Goal: Task Accomplishment & Management: Complete application form

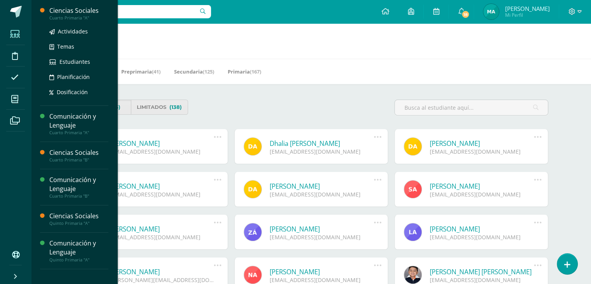
click at [58, 14] on div "Ciencias Sociales" at bounding box center [78, 10] width 59 height 9
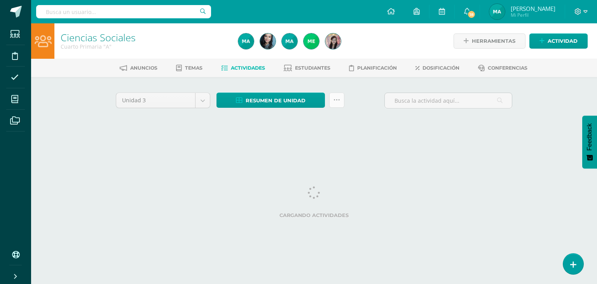
click at [337, 98] on icon at bounding box center [336, 100] width 7 height 7
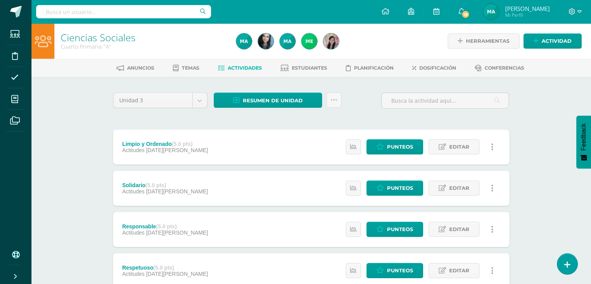
click at [310, 70] on span "Estudiantes" at bounding box center [309, 68] width 35 height 6
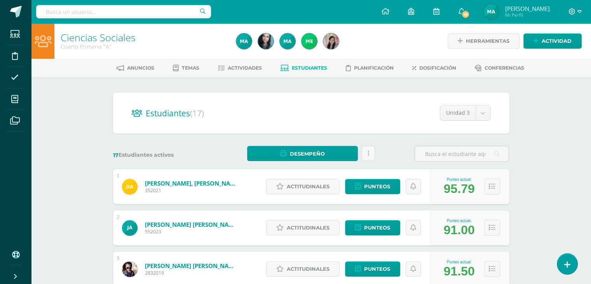
click at [312, 178] on div "Actitudinales Punteos" at bounding box center [346, 186] width 168 height 35
click at [313, 187] on span "Actitudinales" at bounding box center [308, 186] width 43 height 14
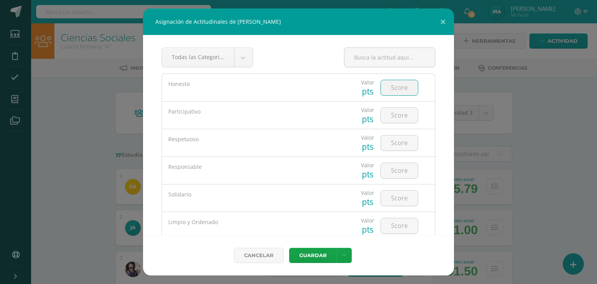
click at [387, 93] on input "number" at bounding box center [399, 87] width 37 height 15
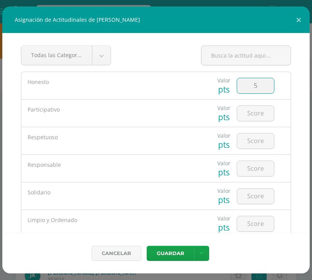
type input "5"
click at [246, 112] on input "number" at bounding box center [255, 113] width 37 height 15
type input "4"
click at [253, 140] on input "number" at bounding box center [255, 140] width 37 height 15
type input "5"
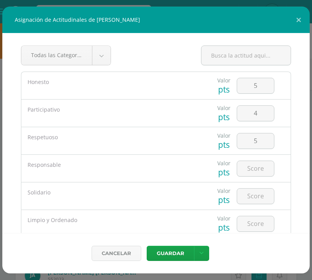
click at [188, 59] on div "Todas las Categorias Todas las Categorias Sin Categoría" at bounding box center [156, 58] width 270 height 26
click at [299, 17] on button at bounding box center [299, 20] width 22 height 26
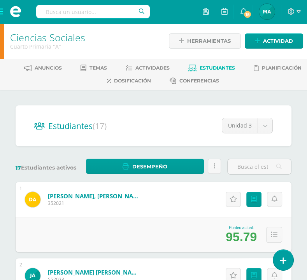
click at [3, 14] on span at bounding box center [15, 11] width 31 height 23
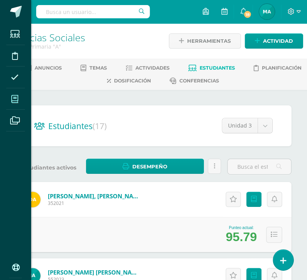
click at [19, 101] on span at bounding box center [14, 98] width 17 height 17
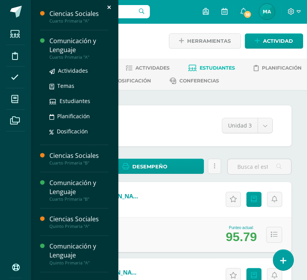
click at [77, 54] on div "Cuarto Primaria "A"" at bounding box center [78, 56] width 59 height 5
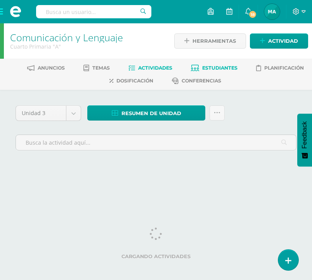
click at [205, 70] on span "Estudiantes" at bounding box center [219, 68] width 35 height 6
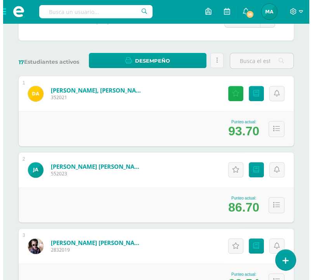
scroll to position [79, 0]
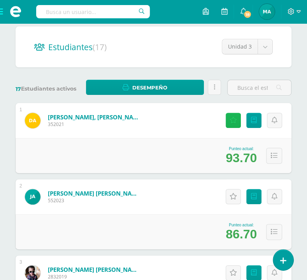
click at [235, 120] on icon at bounding box center [232, 120] width 7 height 7
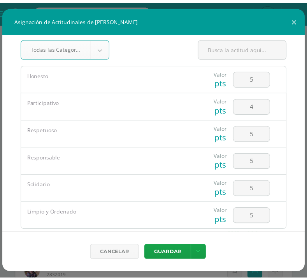
scroll to position [34, 0]
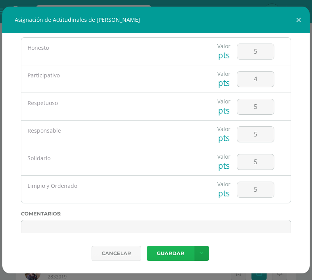
click at [170, 251] on button "Guardar" at bounding box center [170, 253] width 47 height 15
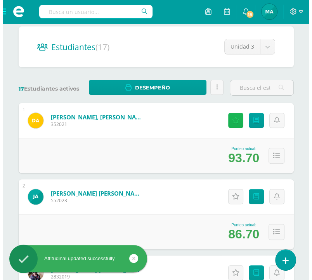
scroll to position [100, 0]
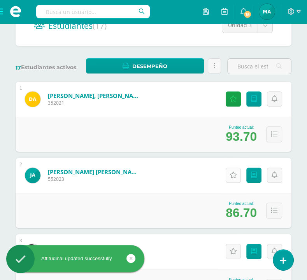
click at [234, 175] on icon at bounding box center [232, 175] width 7 height 7
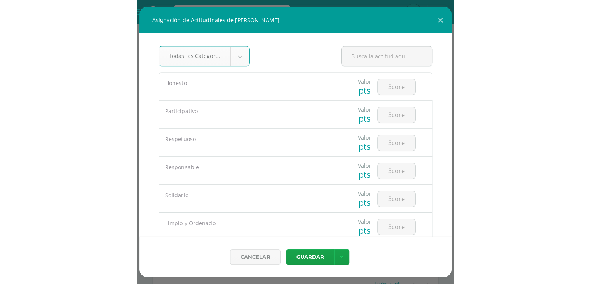
scroll to position [87, 0]
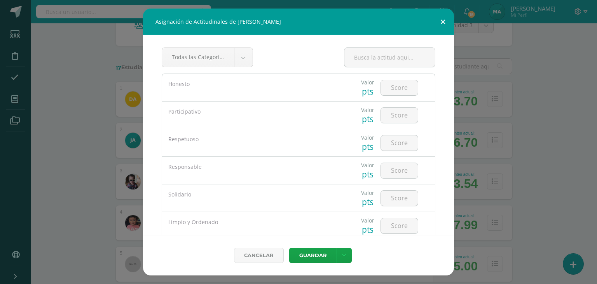
click at [312, 18] on button at bounding box center [443, 22] width 22 height 26
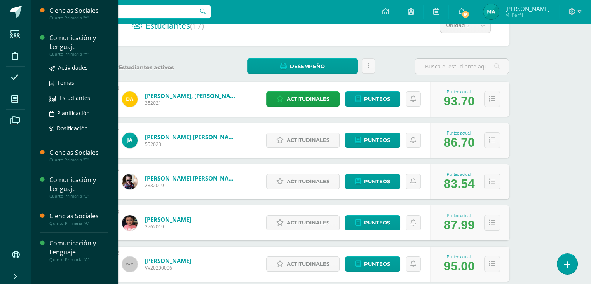
click at [66, 50] on div "Comunicación y Lenguaje" at bounding box center [78, 42] width 59 height 18
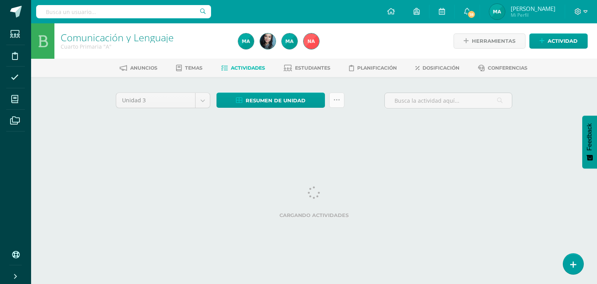
click at [336, 98] on icon at bounding box center [336, 100] width 7 height 7
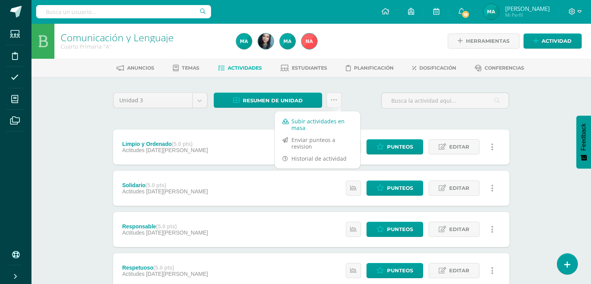
click at [325, 121] on link "Subir actividades en masa" at bounding box center [317, 124] width 85 height 19
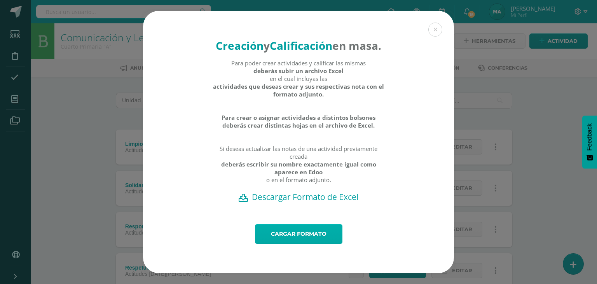
click at [301, 233] on link "Cargar formato" at bounding box center [298, 234] width 87 height 20
click at [285, 202] on h2 "Descargar Formato de Excel" at bounding box center [299, 196] width 284 height 11
click at [303, 202] on h2 "Descargar Formato de Excel" at bounding box center [299, 196] width 284 height 11
click at [324, 202] on h2 "Descargar Formato de Excel" at bounding box center [299, 196] width 284 height 11
click at [329, 202] on h2 "Descargar Formato de Excel" at bounding box center [299, 196] width 284 height 11
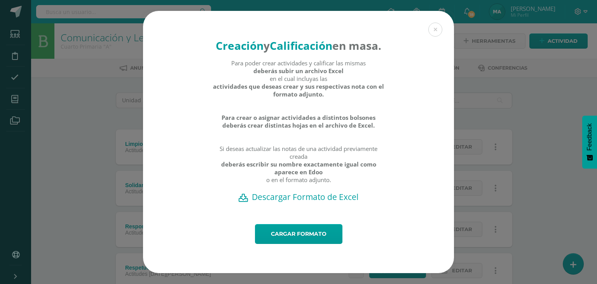
click at [278, 202] on h2 "Descargar Formato de Excel" at bounding box center [299, 196] width 284 height 11
click at [320, 201] on h2 "Descargar Formato de Excel" at bounding box center [299, 196] width 284 height 11
click at [435, 30] on div "Creación y Calificación en masa. Para poder crear actividades y calificar las m…" at bounding box center [298, 117] width 311 height 213
click at [432, 23] on button at bounding box center [435, 30] width 14 height 14
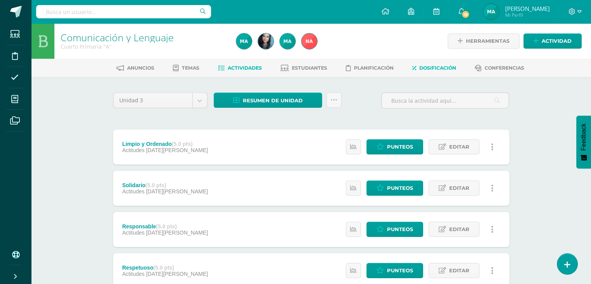
click at [433, 71] on link "Dosificación" at bounding box center [434, 68] width 44 height 12
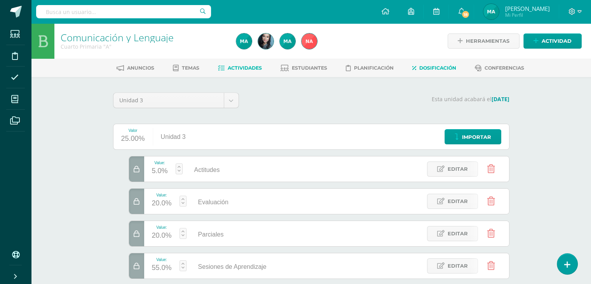
click at [238, 69] on span "Actividades" at bounding box center [245, 68] width 34 height 6
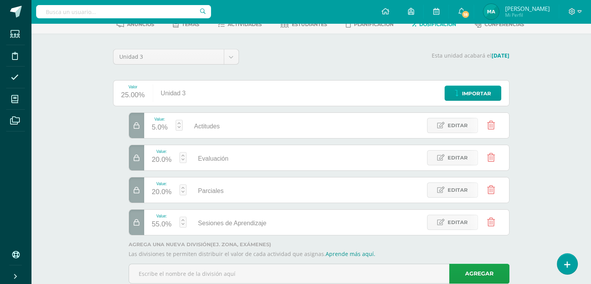
scroll to position [45, 0]
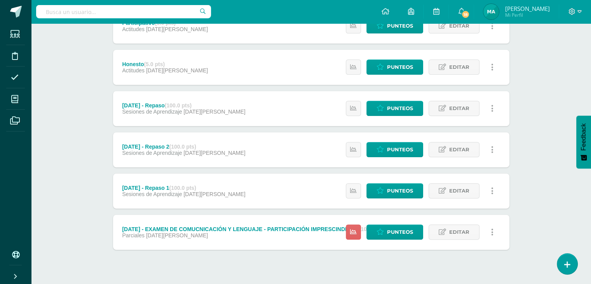
scroll to position [300, 0]
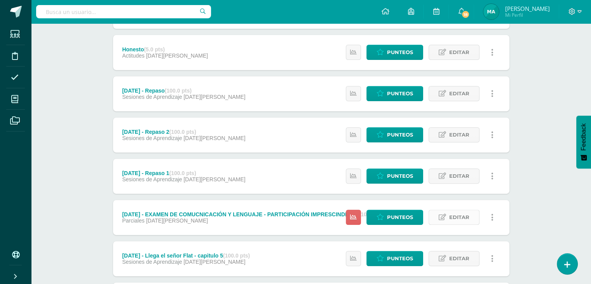
click at [455, 219] on span "Editar" at bounding box center [459, 217] width 20 height 14
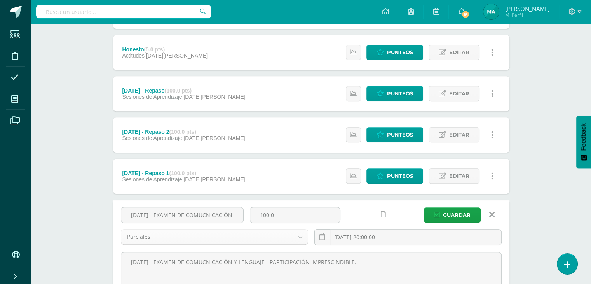
click at [303, 233] on body "Estudiantes Disciplina Asistencia Mis cursos Archivos Soporte Centro de ayuda Ú…" at bounding box center [295, 253] width 591 height 1107
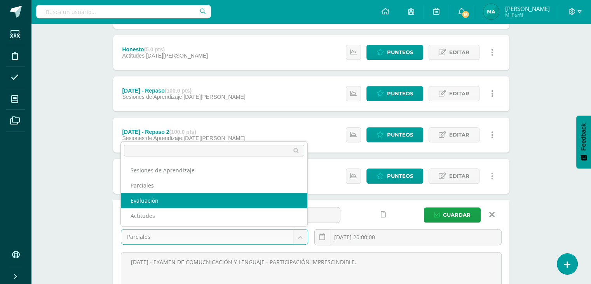
select select "203401"
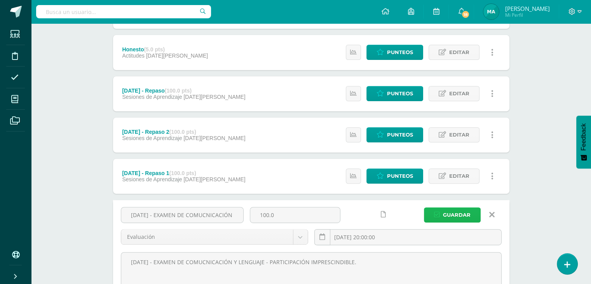
click at [446, 218] on span "Guardar" at bounding box center [457, 214] width 28 height 14
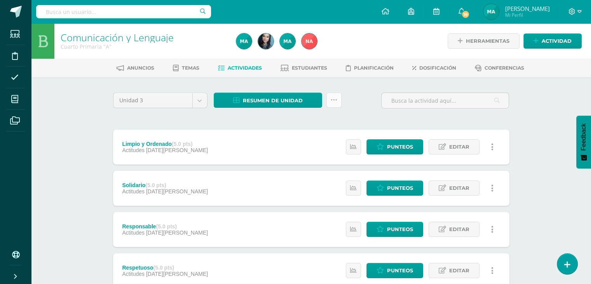
click at [327, 100] on link at bounding box center [333, 99] width 15 height 15
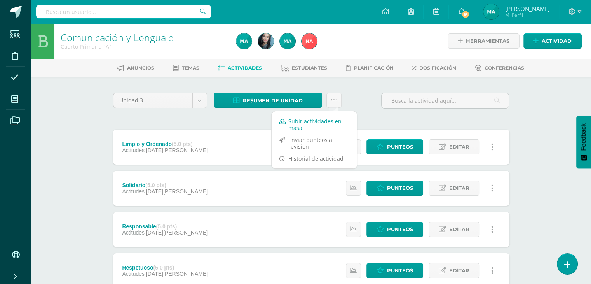
click at [320, 120] on link "Subir actividades en masa" at bounding box center [314, 124] width 85 height 19
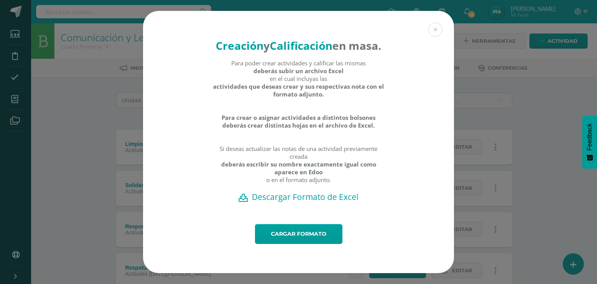
click at [331, 202] on h2 "Descargar Formato de Excel" at bounding box center [299, 196] width 284 height 11
click at [416, 77] on div "Creación y Calificación en masa. Para poder crear actividades y calificar las m…" at bounding box center [298, 117] width 311 height 213
click at [293, 237] on link "Cargar formato" at bounding box center [298, 234] width 87 height 20
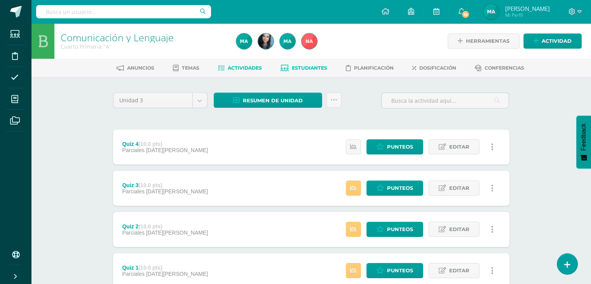
click at [301, 67] on span "Estudiantes" at bounding box center [309, 68] width 35 height 6
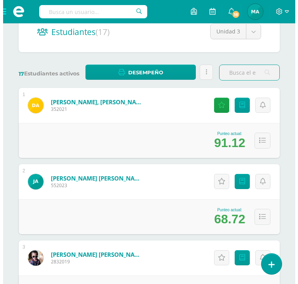
scroll to position [96, 0]
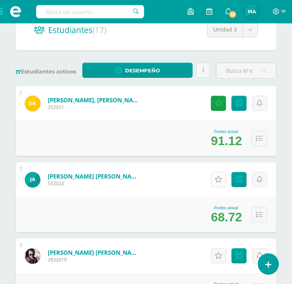
click at [218, 181] on link "Actitudinales" at bounding box center [218, 179] width 15 height 15
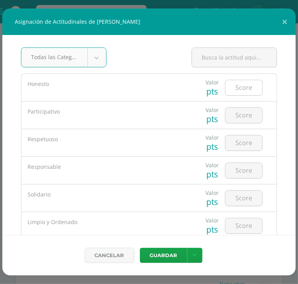
click at [235, 88] on input "number" at bounding box center [243, 87] width 37 height 15
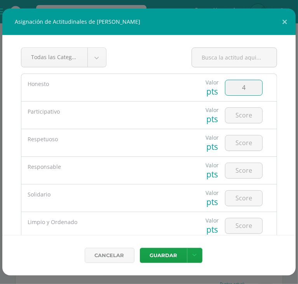
type input "3"
type input "4"
click at [236, 112] on input "number" at bounding box center [243, 115] width 37 height 15
type input "4"
click at [240, 147] on input "number" at bounding box center [243, 142] width 37 height 15
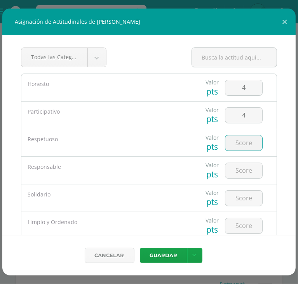
click at [239, 145] on input "number" at bounding box center [243, 142] width 37 height 15
type input "4"
click at [240, 177] on div at bounding box center [244, 170] width 38 height 16
click at [242, 168] on input "number" at bounding box center [243, 170] width 37 height 15
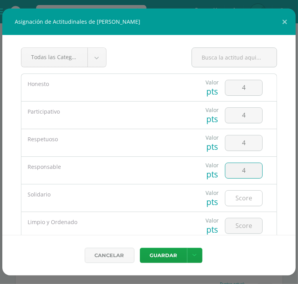
type input "4"
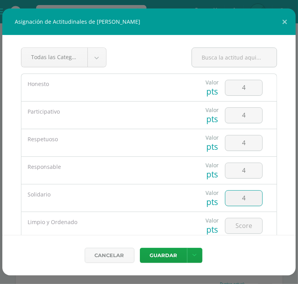
click at [242, 197] on input "4" at bounding box center [243, 197] width 37 height 15
type input "4"
click at [236, 228] on input "number" at bounding box center [243, 225] width 37 height 15
type input "4"
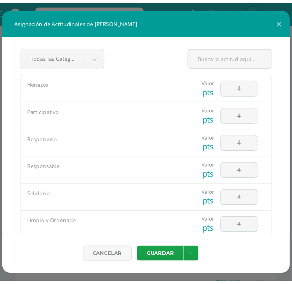
scroll to position [71, 0]
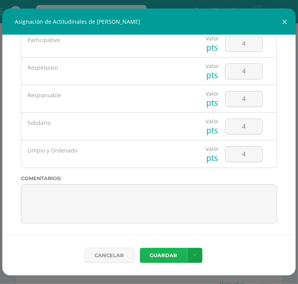
click at [174, 253] on button "Guardar" at bounding box center [163, 254] width 47 height 15
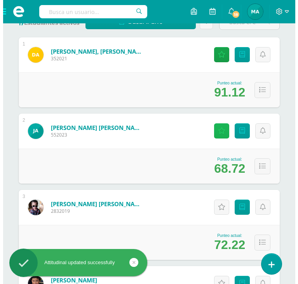
scroll to position [148, 0]
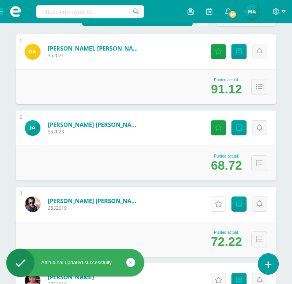
click at [218, 207] on icon at bounding box center [218, 203] width 7 height 7
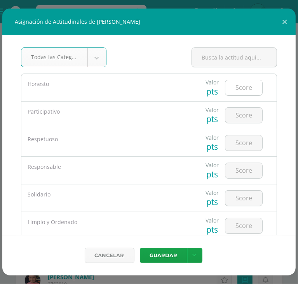
click at [233, 88] on input "number" at bounding box center [243, 87] width 37 height 15
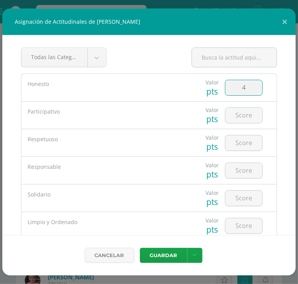
type input "4"
drag, startPoint x: 239, startPoint y: 105, endPoint x: 241, endPoint y: 112, distance: 7.5
click at [241, 112] on div at bounding box center [244, 114] width 44 height 27
click at [241, 112] on input "4" at bounding box center [243, 115] width 37 height 15
type input "4"
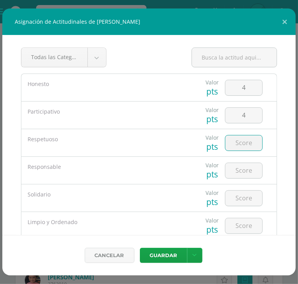
click at [237, 144] on input "number" at bounding box center [243, 142] width 37 height 15
type input "4"
click at [241, 171] on input "number" at bounding box center [243, 170] width 37 height 15
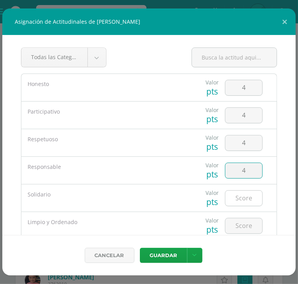
type input "4"
click at [235, 195] on input "number" at bounding box center [243, 197] width 37 height 15
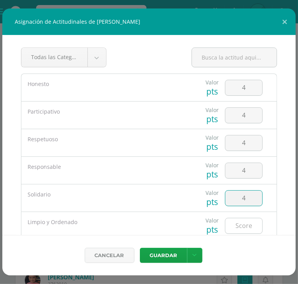
type input "4"
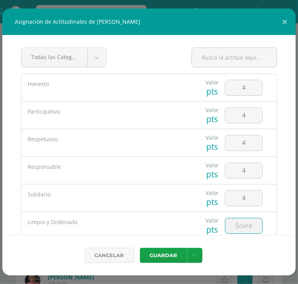
click at [238, 221] on input "number" at bounding box center [243, 225] width 37 height 15
type input "4"
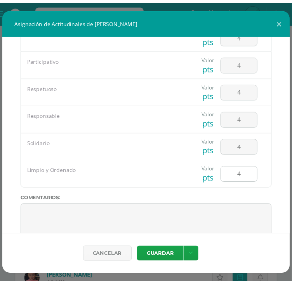
scroll to position [71, 0]
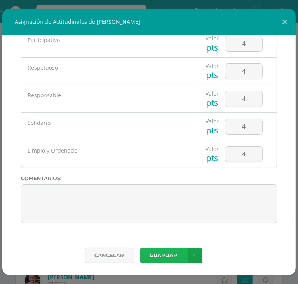
click at [166, 259] on button "Guardar" at bounding box center [163, 254] width 47 height 15
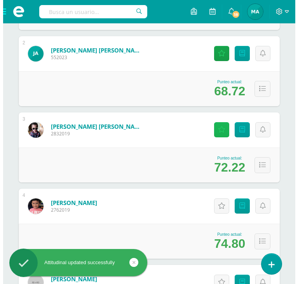
scroll to position [225, 0]
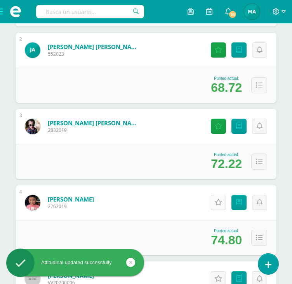
click at [219, 206] on icon at bounding box center [218, 202] width 7 height 7
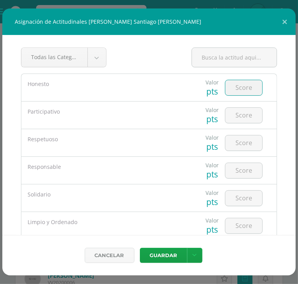
click at [240, 86] on input "number" at bounding box center [243, 87] width 37 height 15
type input "5"
click at [238, 111] on input "number" at bounding box center [243, 115] width 37 height 15
type input "3"
click at [238, 139] on input "number" at bounding box center [243, 142] width 37 height 15
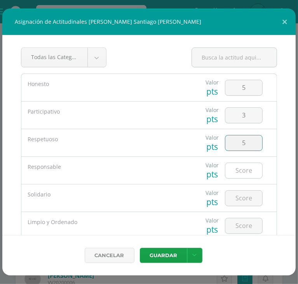
type input "5"
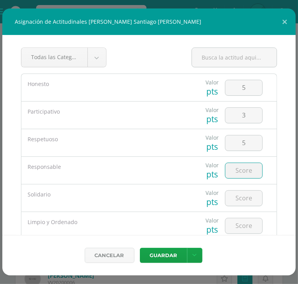
click at [238, 166] on input "number" at bounding box center [243, 170] width 37 height 15
type input "4"
click at [239, 195] on input "number" at bounding box center [243, 197] width 37 height 15
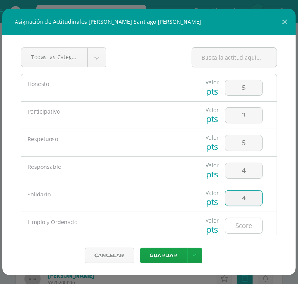
type input "4"
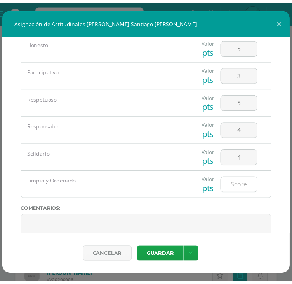
scroll to position [42, 0]
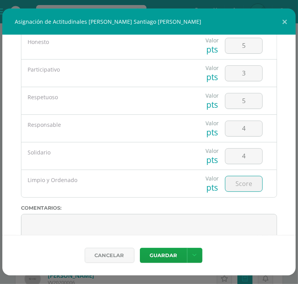
click at [238, 186] on input "number" at bounding box center [243, 183] width 37 height 15
type input "5"
click at [168, 254] on button "Guardar" at bounding box center [163, 254] width 47 height 15
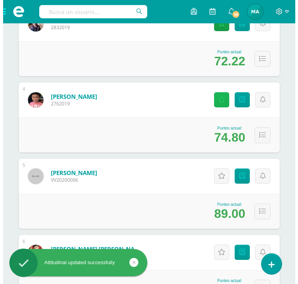
scroll to position [328, 0]
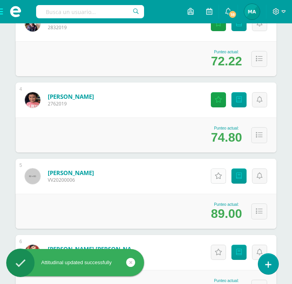
click at [217, 179] on icon at bounding box center [218, 175] width 7 height 7
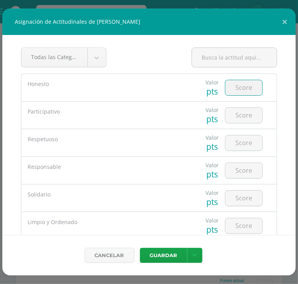
click at [230, 86] on input "number" at bounding box center [243, 87] width 37 height 15
type input "5"
click at [243, 115] on input "5" at bounding box center [243, 115] width 37 height 15
type input "5"
click at [246, 141] on input "number" at bounding box center [243, 142] width 37 height 15
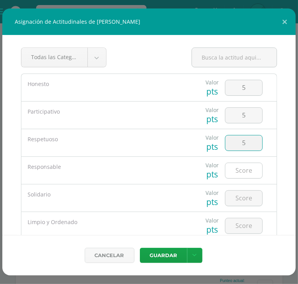
type input "5"
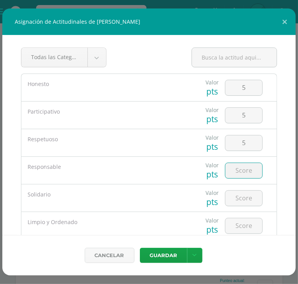
click at [242, 171] on input "number" at bounding box center [243, 170] width 37 height 15
type input "5"
click at [240, 199] on input "number" at bounding box center [243, 197] width 37 height 15
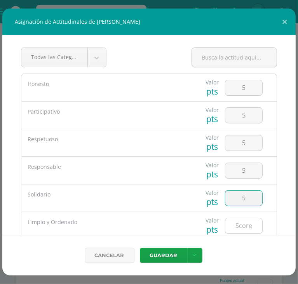
type input "5"
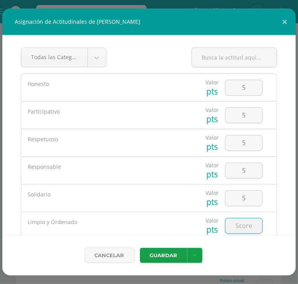
click at [242, 223] on input "number" at bounding box center [243, 225] width 37 height 15
type input "5"
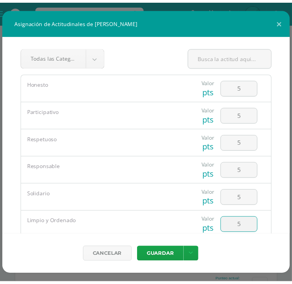
scroll to position [71, 0]
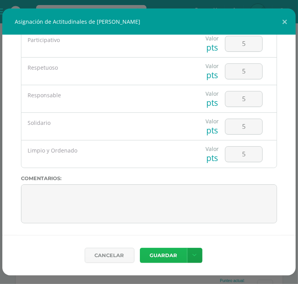
click at [174, 253] on button "Guardar" at bounding box center [163, 254] width 47 height 15
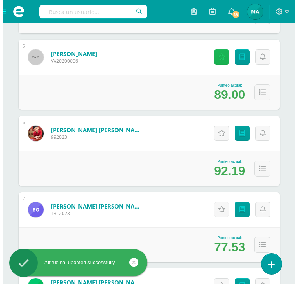
scroll to position [450, 0]
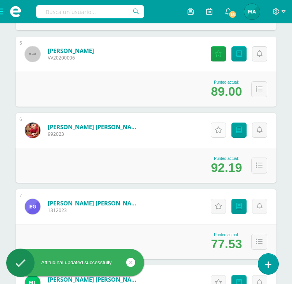
click at [220, 138] on link "Actitudinales" at bounding box center [218, 129] width 15 height 15
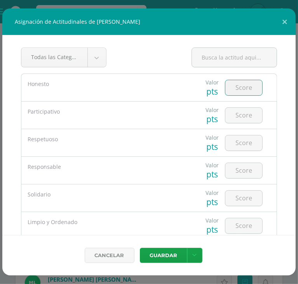
click at [235, 91] on input "number" at bounding box center [243, 87] width 37 height 15
type input "5"
click at [239, 113] on input "5" at bounding box center [243, 115] width 37 height 15
type input "5"
click at [240, 145] on input "number" at bounding box center [243, 142] width 37 height 15
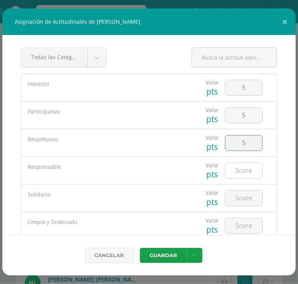
type input "5"
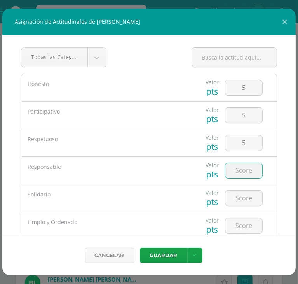
click at [240, 168] on input "number" at bounding box center [243, 170] width 37 height 15
type input "5"
click at [242, 201] on input "number" at bounding box center [243, 197] width 37 height 15
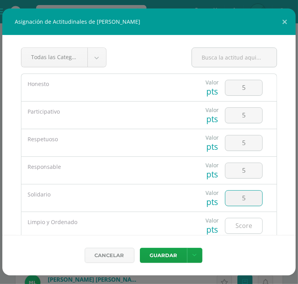
type input "5"
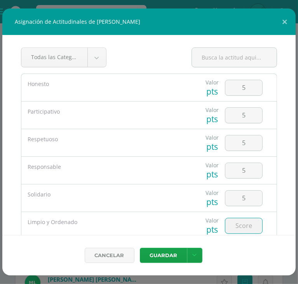
click at [239, 223] on input "number" at bounding box center [243, 225] width 37 height 15
type input "5"
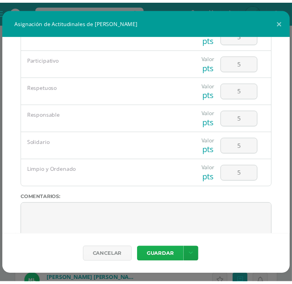
scroll to position [53, 0]
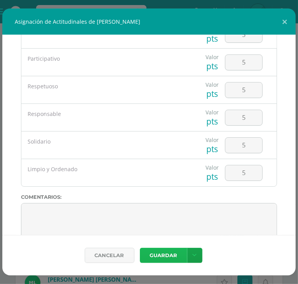
click at [166, 254] on button "Guardar" at bounding box center [163, 254] width 47 height 15
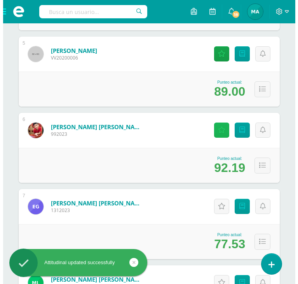
scroll to position [497, 0]
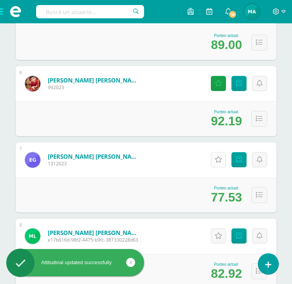
click at [218, 163] on icon at bounding box center [218, 159] width 7 height 7
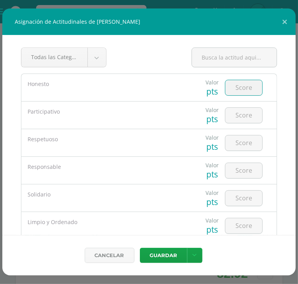
type input "5"
click at [239, 89] on input "5" at bounding box center [243, 87] width 37 height 15
type input "4"
click at [238, 112] on input "number" at bounding box center [243, 115] width 37 height 15
type input "4"
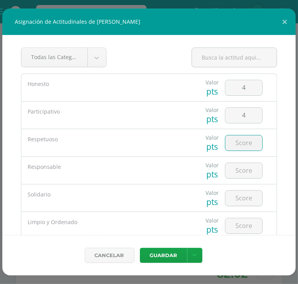
click at [236, 145] on input "number" at bounding box center [243, 142] width 37 height 15
type input "4"
click at [240, 169] on input "number" at bounding box center [243, 170] width 37 height 15
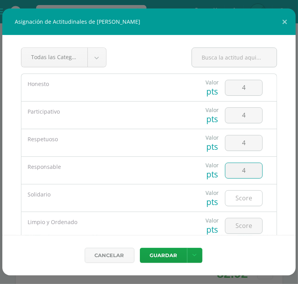
type input "4"
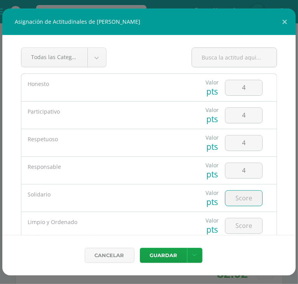
click at [244, 198] on input "number" at bounding box center [243, 197] width 37 height 15
type input "5"
click at [242, 218] on input "number" at bounding box center [243, 225] width 37 height 15
type input "5"
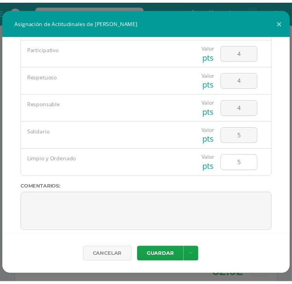
scroll to position [71, 0]
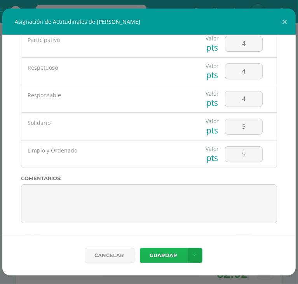
click at [163, 251] on button "Guardar" at bounding box center [163, 254] width 47 height 15
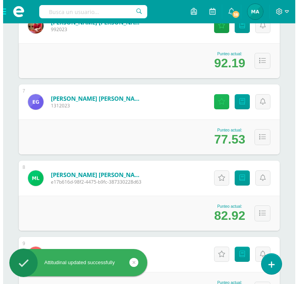
scroll to position [553, 0]
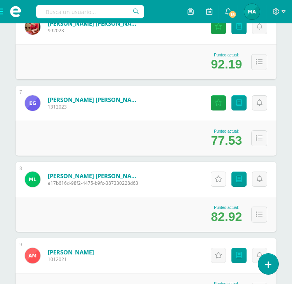
click at [218, 186] on link "Actitudinales" at bounding box center [218, 178] width 15 height 15
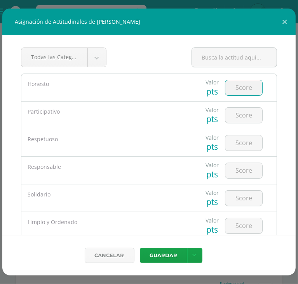
click at [233, 89] on input "number" at bounding box center [243, 87] width 37 height 15
type input "4"
click at [237, 111] on input "number" at bounding box center [243, 115] width 37 height 15
type input "3"
click at [238, 138] on input "number" at bounding box center [243, 142] width 37 height 15
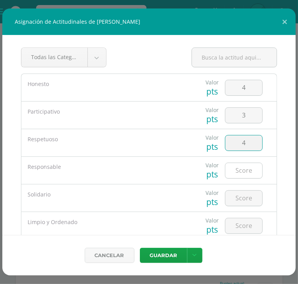
type input "4"
click at [240, 169] on input "4" at bounding box center [243, 170] width 37 height 15
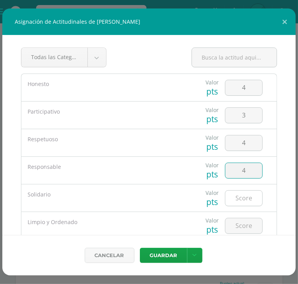
type input "4"
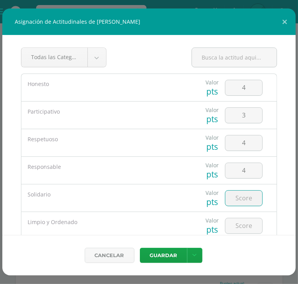
click at [244, 195] on input "number" at bounding box center [243, 197] width 37 height 15
type input "4"
click at [240, 229] on input "number" at bounding box center [243, 225] width 37 height 15
type input "4"
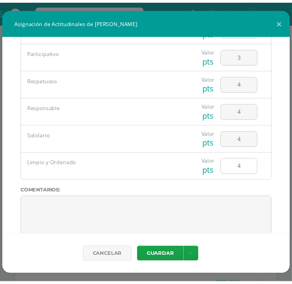
scroll to position [71, 0]
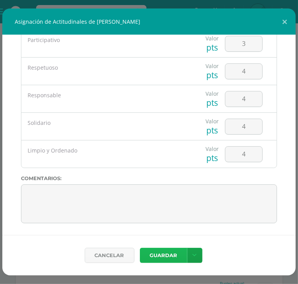
click at [155, 254] on button "Guardar" at bounding box center [163, 254] width 47 height 15
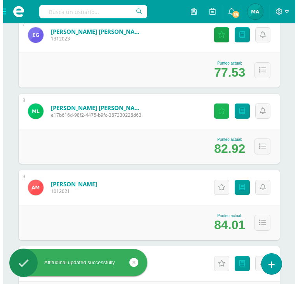
scroll to position [622, 0]
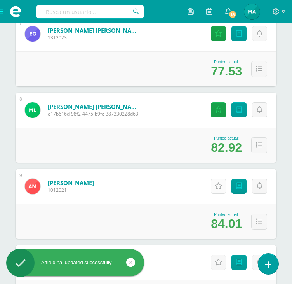
click at [218, 189] on icon at bounding box center [218, 186] width 7 height 7
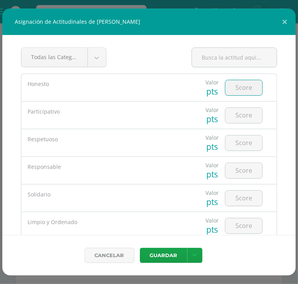
click at [239, 83] on input "number" at bounding box center [243, 87] width 37 height 15
type input "5"
click at [238, 109] on input "number" at bounding box center [243, 115] width 37 height 15
type input "5"
click at [246, 140] on input "number" at bounding box center [243, 142] width 37 height 15
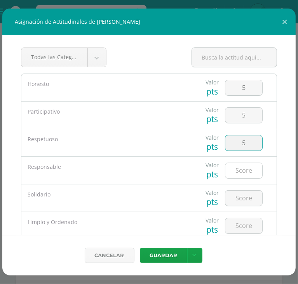
type input "5"
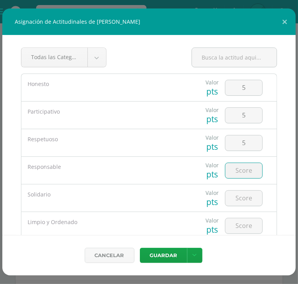
click at [246, 171] on input "number" at bounding box center [243, 170] width 37 height 15
type input "5"
click at [247, 201] on input "number" at bounding box center [243, 197] width 37 height 15
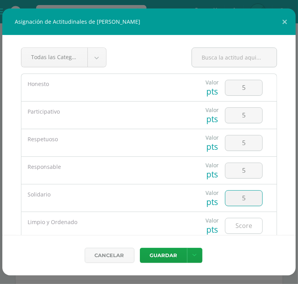
type input "5"
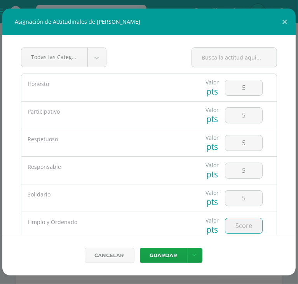
click at [239, 223] on input "number" at bounding box center [243, 225] width 37 height 15
type input "5"
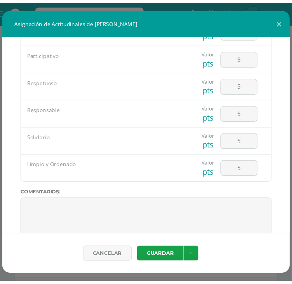
scroll to position [71, 0]
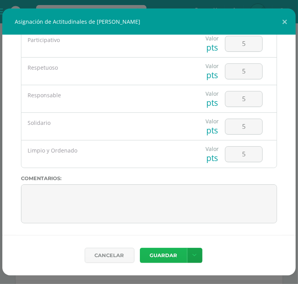
click at [172, 252] on button "Guardar" at bounding box center [163, 254] width 47 height 15
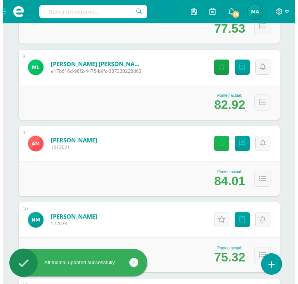
scroll to position [667, 0]
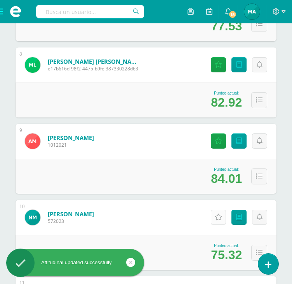
click at [224, 221] on link "Actitudinales" at bounding box center [218, 216] width 15 height 15
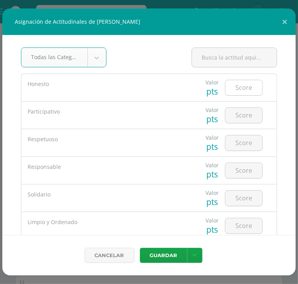
click at [236, 80] on input "number" at bounding box center [243, 87] width 37 height 15
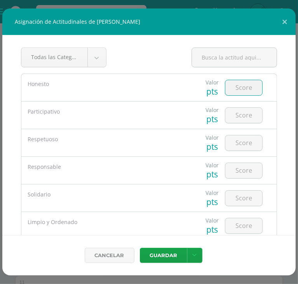
type input "6"
type input "5"
click at [238, 111] on input "number" at bounding box center [243, 115] width 37 height 15
type input "4"
click at [239, 139] on input "4" at bounding box center [243, 142] width 37 height 15
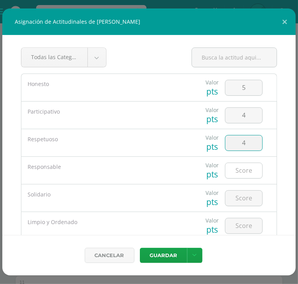
type input "4"
click at [239, 170] on input "4" at bounding box center [243, 170] width 37 height 15
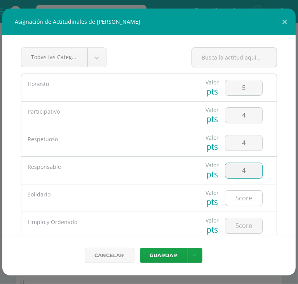
type input "4"
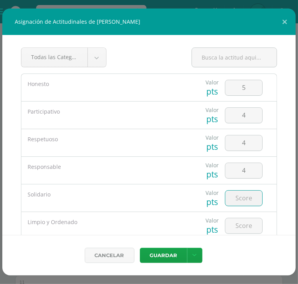
click at [241, 200] on input "number" at bounding box center [243, 197] width 37 height 15
type input "5"
click at [240, 220] on input "5" at bounding box center [243, 225] width 37 height 15
type input "5"
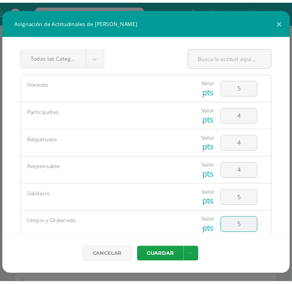
scroll to position [71, 0]
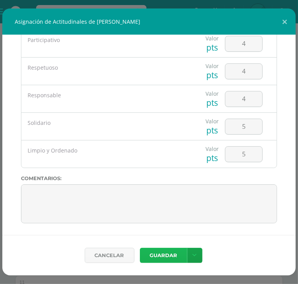
click at [160, 251] on button "Guardar" at bounding box center [163, 254] width 47 height 15
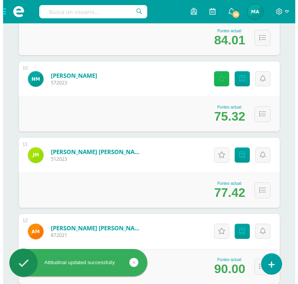
scroll to position [806, 0]
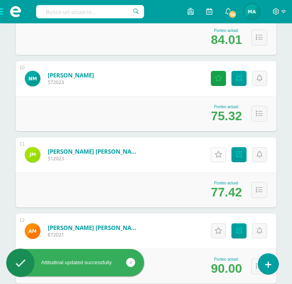
click at [214, 157] on link "Actitudinales" at bounding box center [218, 154] width 15 height 15
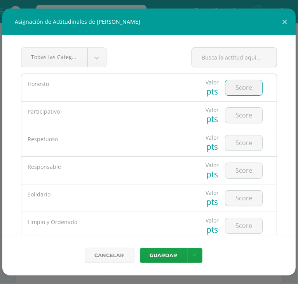
click at [244, 87] on input "number" at bounding box center [243, 87] width 37 height 15
type input "4"
click at [241, 113] on input "4" at bounding box center [243, 115] width 37 height 15
type input "4"
click at [244, 140] on input "4" at bounding box center [243, 142] width 37 height 15
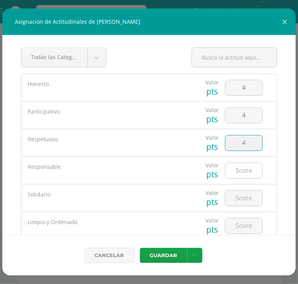
type input "4"
click at [242, 168] on input "4" at bounding box center [243, 170] width 37 height 15
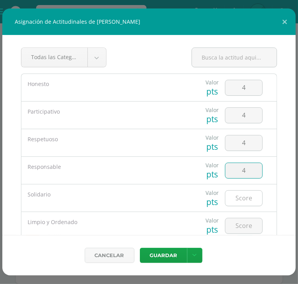
type input "4"
click at [243, 196] on input "number" at bounding box center [243, 197] width 37 height 15
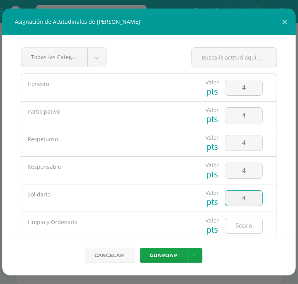
type input "4"
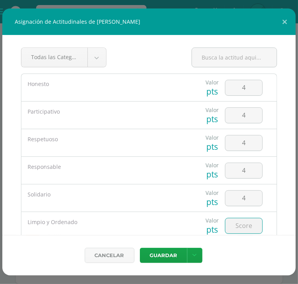
click at [246, 225] on input "number" at bounding box center [243, 225] width 37 height 15
type input "4"
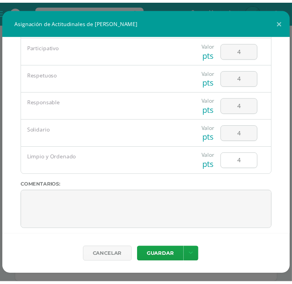
scroll to position [66, 0]
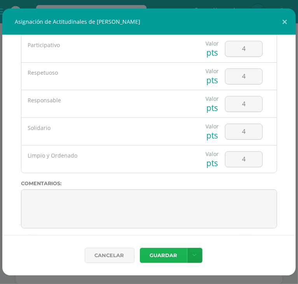
click at [164, 251] on button "Guardar" at bounding box center [163, 254] width 47 height 15
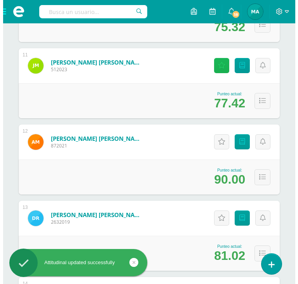
scroll to position [903, 0]
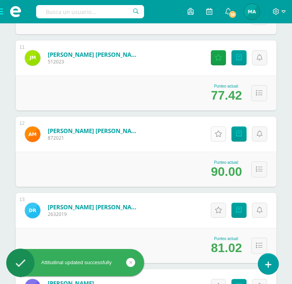
click at [220, 137] on icon at bounding box center [218, 134] width 7 height 7
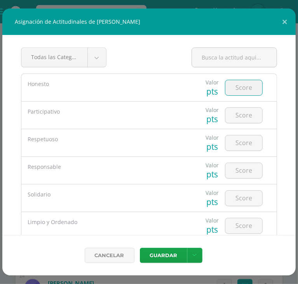
click at [246, 83] on input "number" at bounding box center [243, 87] width 37 height 15
type input "5"
click at [241, 111] on input "number" at bounding box center [243, 115] width 37 height 15
type input "4"
type input "5"
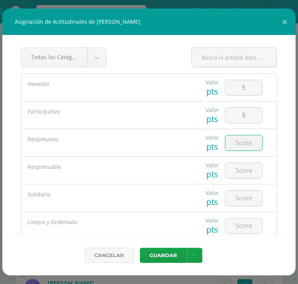
click at [241, 144] on input "number" at bounding box center [243, 142] width 37 height 15
type input "5"
click at [241, 171] on input "number" at bounding box center [243, 170] width 37 height 15
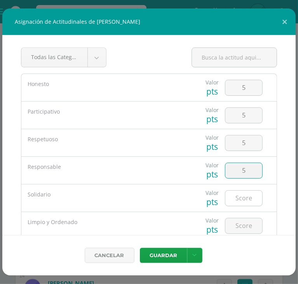
type input "5"
click at [238, 197] on input "number" at bounding box center [243, 197] width 37 height 15
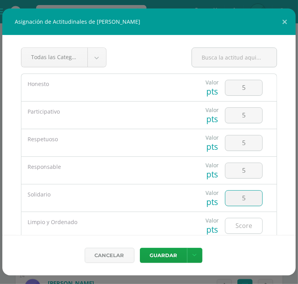
type input "5"
click at [239, 223] on input "number" at bounding box center [243, 225] width 37 height 15
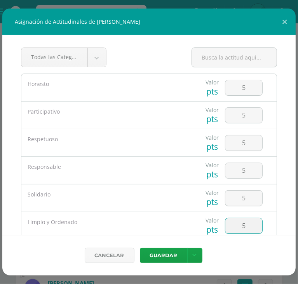
type input "5"
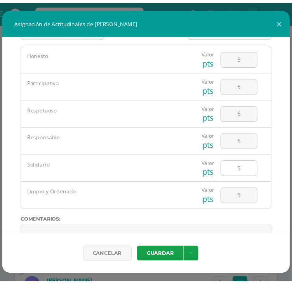
scroll to position [71, 0]
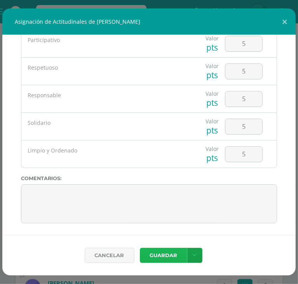
click at [175, 253] on button "Guardar" at bounding box center [163, 254] width 47 height 15
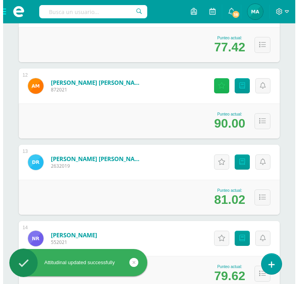
scroll to position [954, 0]
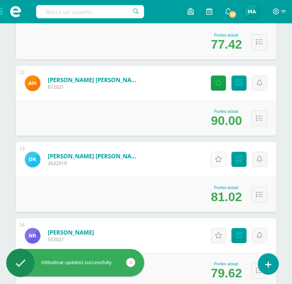
click at [218, 162] on icon at bounding box center [218, 159] width 7 height 7
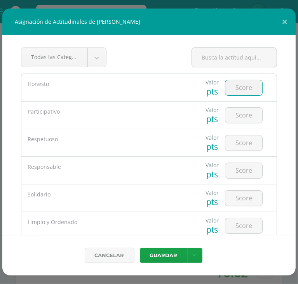
click at [232, 81] on input "number" at bounding box center [243, 87] width 37 height 15
type input "5"
click at [244, 117] on input "number" at bounding box center [243, 115] width 37 height 15
type input "5"
click at [237, 146] on input "number" at bounding box center [243, 142] width 37 height 15
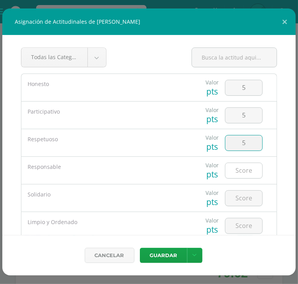
type input "5"
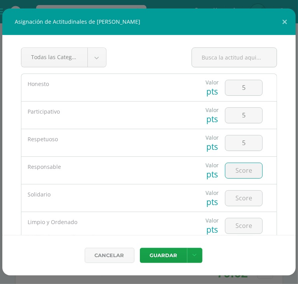
click at [237, 170] on input "number" at bounding box center [243, 170] width 37 height 15
type input "5"
click at [239, 192] on input "number" at bounding box center [243, 197] width 37 height 15
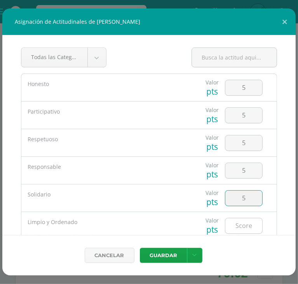
type input "5"
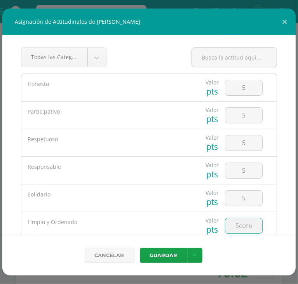
click at [233, 228] on input "number" at bounding box center [243, 225] width 37 height 15
type input "5"
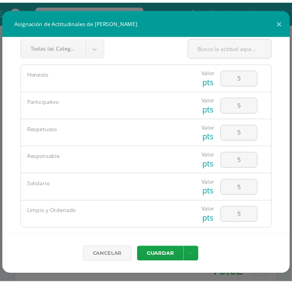
scroll to position [71, 0]
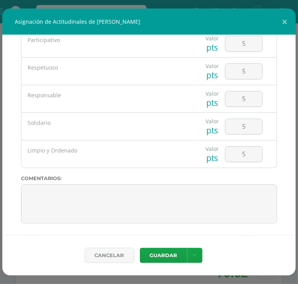
drag, startPoint x: 171, startPoint y: 254, endPoint x: 190, endPoint y: 179, distance: 77.6
click at [190, 179] on label "Comentarios:" at bounding box center [149, 178] width 256 height 6
click at [161, 256] on button "Guardar" at bounding box center [163, 254] width 47 height 15
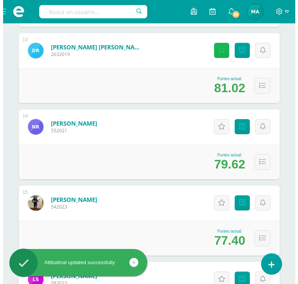
scroll to position [1064, 0]
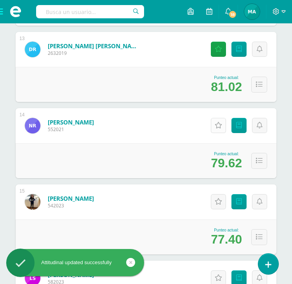
click at [222, 129] on icon at bounding box center [218, 125] width 7 height 7
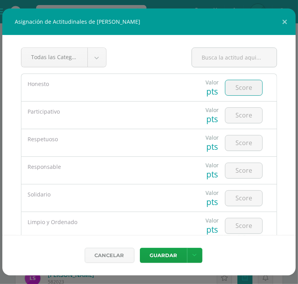
click at [237, 84] on input "number" at bounding box center [243, 87] width 37 height 15
type input "5"
type input "4"
click at [240, 111] on input "number" at bounding box center [243, 115] width 37 height 15
type input "4"
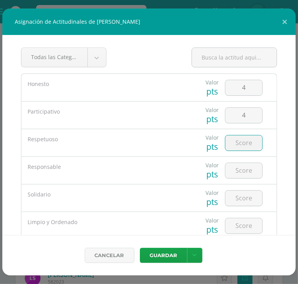
click at [240, 143] on input "number" at bounding box center [243, 142] width 37 height 15
type input "5"
click at [242, 171] on input "number" at bounding box center [243, 170] width 37 height 15
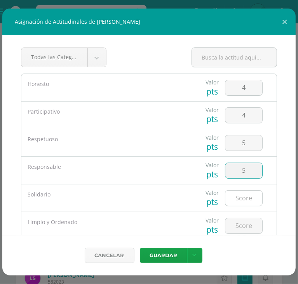
type input "5"
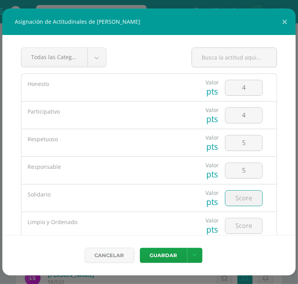
click at [235, 203] on input "number" at bounding box center [243, 197] width 37 height 15
type input "5"
click at [238, 226] on input "number" at bounding box center [243, 225] width 37 height 15
type input "5"
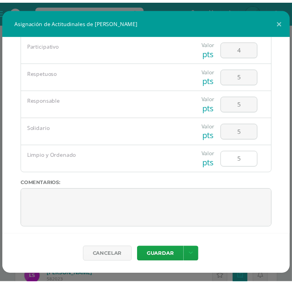
scroll to position [71, 0]
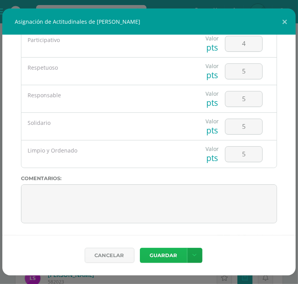
click at [154, 260] on button "Guardar" at bounding box center [163, 254] width 47 height 15
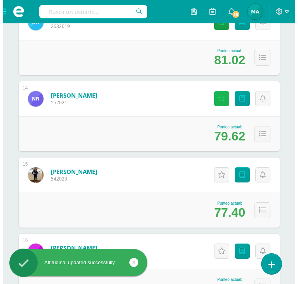
scroll to position [1091, 0]
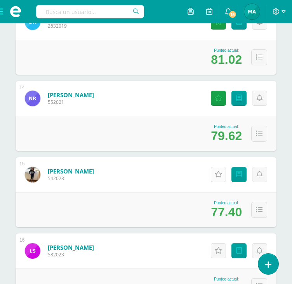
click at [221, 178] on icon at bounding box center [218, 174] width 7 height 7
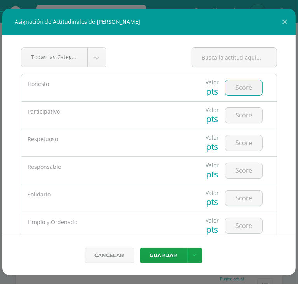
click at [242, 90] on input "number" at bounding box center [243, 87] width 37 height 15
type input "5"
click at [241, 120] on input "number" at bounding box center [243, 115] width 37 height 15
type input "4"
click at [247, 144] on input "number" at bounding box center [243, 142] width 37 height 15
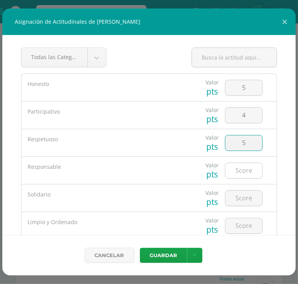
type input "5"
click at [241, 171] on input "number" at bounding box center [243, 170] width 37 height 15
type input "5"
click at [239, 206] on div at bounding box center [244, 197] width 44 height 27
click at [239, 203] on input "number" at bounding box center [243, 197] width 37 height 15
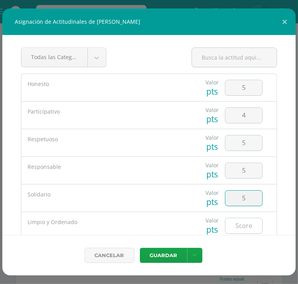
type input "5"
click at [240, 228] on input "number" at bounding box center [243, 225] width 37 height 15
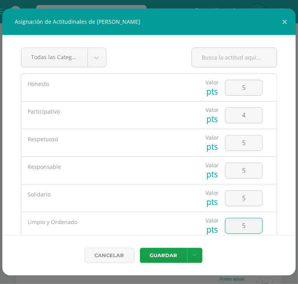
type input "5"
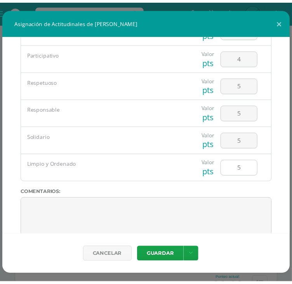
scroll to position [59, 0]
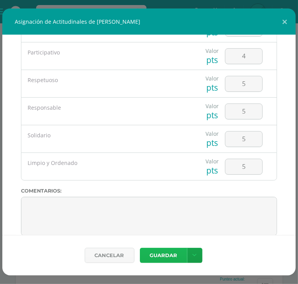
click at [160, 258] on button "Guardar" at bounding box center [163, 254] width 47 height 15
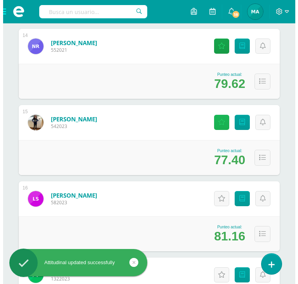
scroll to position [1143, 0]
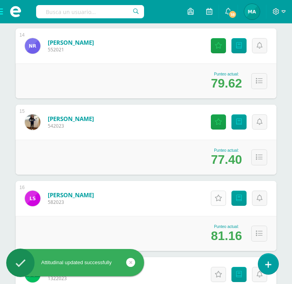
click at [221, 201] on icon at bounding box center [218, 198] width 7 height 7
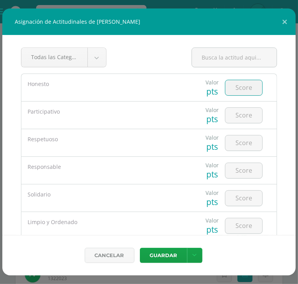
click at [232, 89] on input "number" at bounding box center [243, 87] width 37 height 15
type input "4"
click at [236, 116] on input "number" at bounding box center [243, 115] width 37 height 15
type input "4"
click at [240, 145] on input "number" at bounding box center [243, 142] width 37 height 15
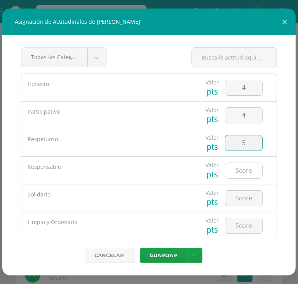
type input "5"
click at [246, 175] on input "number" at bounding box center [243, 170] width 37 height 15
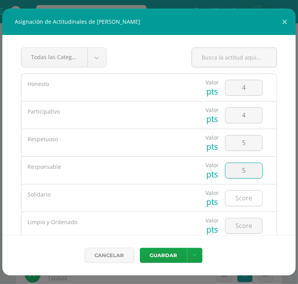
type input "5"
click at [239, 198] on input "number" at bounding box center [243, 197] width 37 height 15
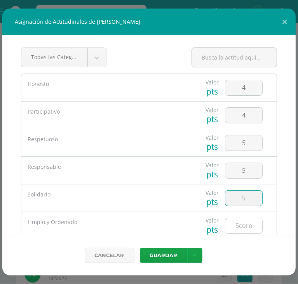
type input "5"
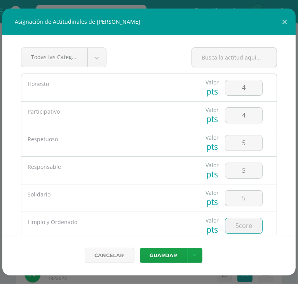
click at [237, 223] on input "number" at bounding box center [243, 225] width 37 height 15
type input "5"
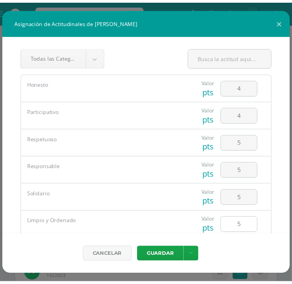
scroll to position [71, 0]
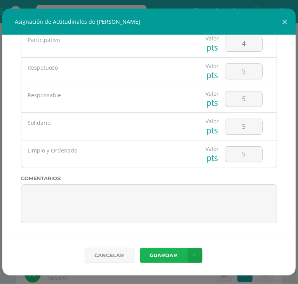
click at [162, 249] on button "Guardar" at bounding box center [163, 254] width 47 height 15
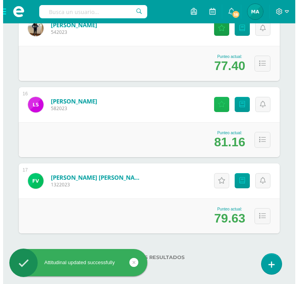
scroll to position [1238, 0]
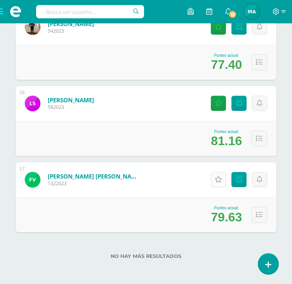
click at [213, 186] on link "Actitudinales" at bounding box center [218, 179] width 15 height 15
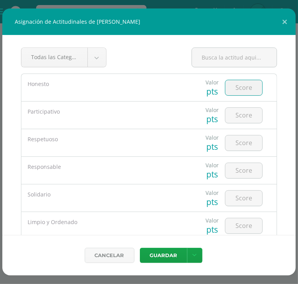
click at [245, 91] on input "number" at bounding box center [243, 87] width 37 height 15
type input "5"
click at [245, 112] on input "number" at bounding box center [243, 115] width 37 height 15
type input "5"
click at [235, 144] on input "number" at bounding box center [243, 142] width 37 height 15
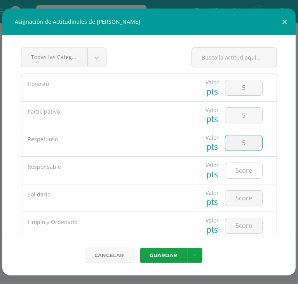
type input "5"
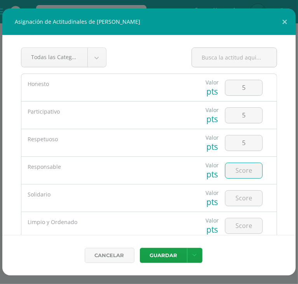
click at [235, 169] on input "number" at bounding box center [243, 170] width 37 height 15
type input "5"
click at [242, 202] on input "number" at bounding box center [243, 197] width 37 height 15
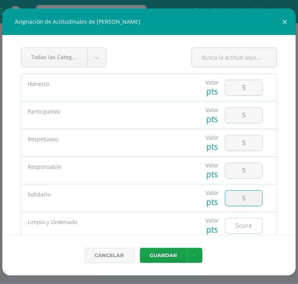
type input "5"
click at [240, 224] on input "number" at bounding box center [243, 225] width 37 height 15
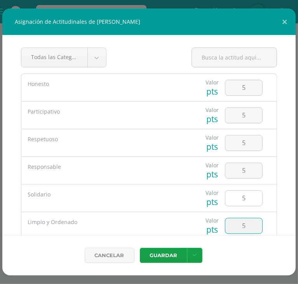
type input "5"
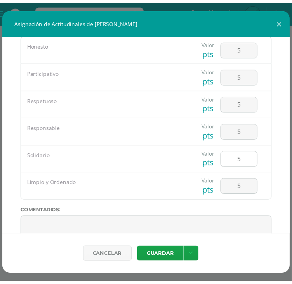
scroll to position [41, 0]
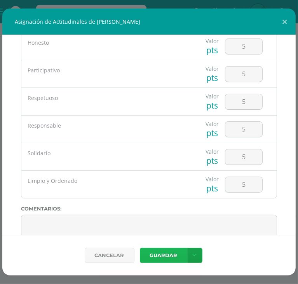
click at [162, 253] on button "Guardar" at bounding box center [163, 254] width 47 height 15
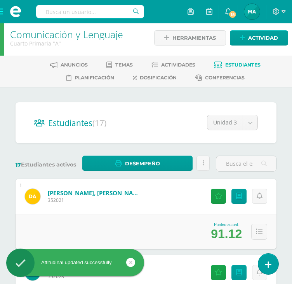
scroll to position [0, 0]
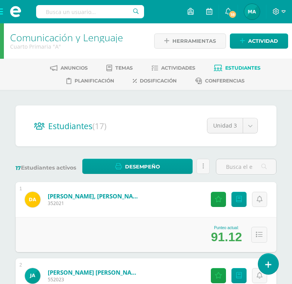
click at [2, 10] on span at bounding box center [15, 11] width 31 height 23
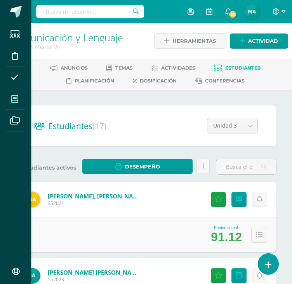
click at [16, 99] on icon at bounding box center [14, 99] width 7 height 8
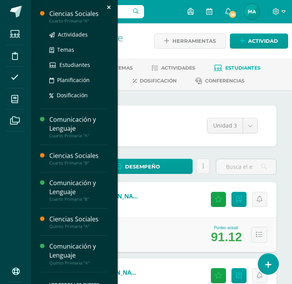
click at [64, 13] on div "Ciencias Sociales" at bounding box center [78, 13] width 59 height 9
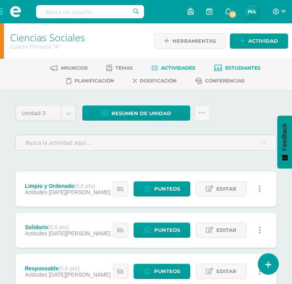
click at [227, 66] on span "Estudiantes" at bounding box center [242, 68] width 35 height 6
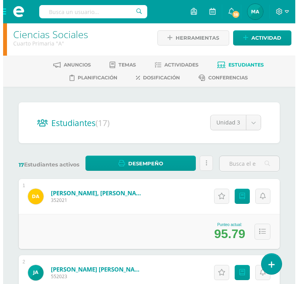
scroll to position [4, 0]
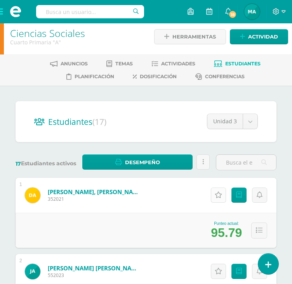
click at [221, 198] on icon at bounding box center [218, 195] width 7 height 7
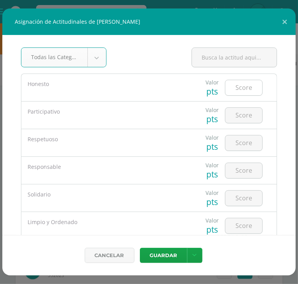
click at [244, 92] on input "number" at bounding box center [243, 87] width 37 height 15
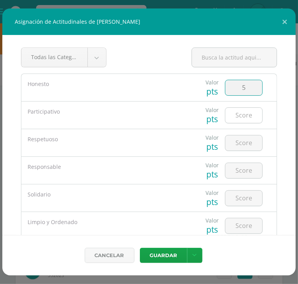
type input "5"
click at [242, 112] on input "number" at bounding box center [243, 115] width 37 height 15
type input "5"
click at [232, 151] on div at bounding box center [244, 142] width 44 height 27
click at [234, 145] on input "number" at bounding box center [243, 142] width 37 height 15
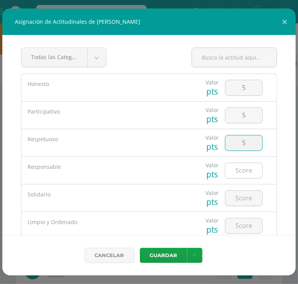
type input "5"
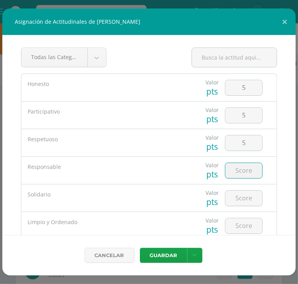
click at [236, 171] on input "number" at bounding box center [243, 170] width 37 height 15
type input "5"
click at [237, 199] on input "number" at bounding box center [243, 197] width 37 height 15
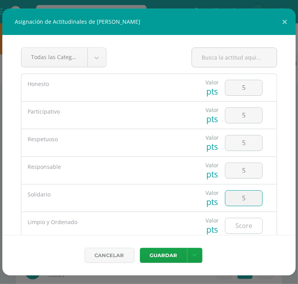
type input "5"
click at [238, 230] on input "number" at bounding box center [243, 225] width 37 height 15
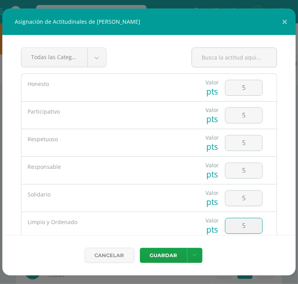
type input "5"
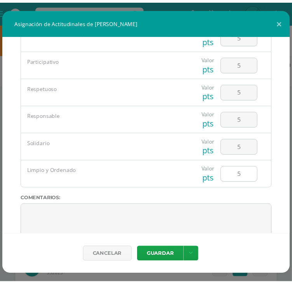
scroll to position [53, 0]
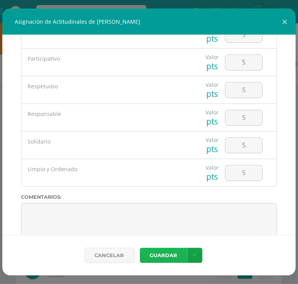
click at [172, 254] on button "Guardar" at bounding box center [163, 254] width 47 height 15
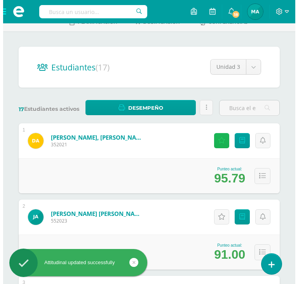
scroll to position [84, 0]
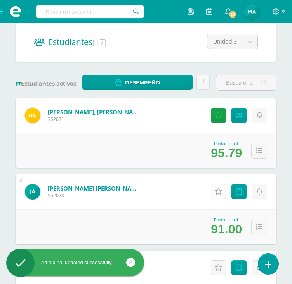
click at [219, 195] on icon at bounding box center [218, 191] width 7 height 7
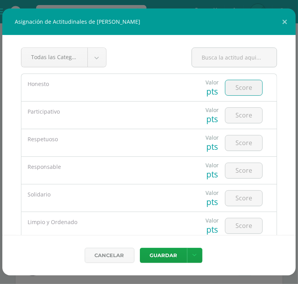
click at [228, 84] on input "number" at bounding box center [243, 87] width 37 height 15
type input "5"
click at [237, 112] on input "number" at bounding box center [243, 115] width 37 height 15
type input "4"
click at [249, 145] on input "number" at bounding box center [243, 142] width 37 height 15
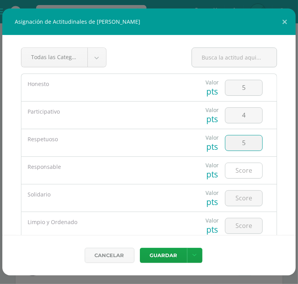
type input "5"
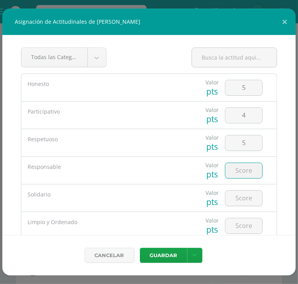
click at [249, 166] on input "number" at bounding box center [243, 170] width 37 height 15
type input "5"
click at [235, 206] on div at bounding box center [244, 197] width 44 height 27
click at [236, 202] on input "number" at bounding box center [243, 197] width 37 height 15
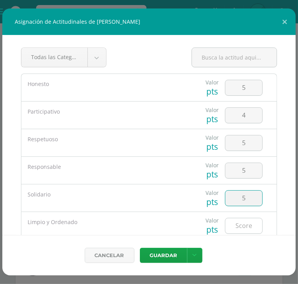
type input "5"
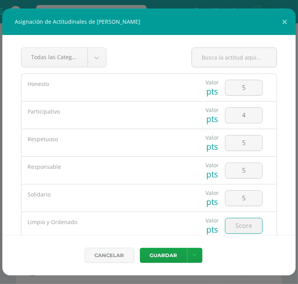
click at [238, 222] on input "number" at bounding box center [243, 225] width 37 height 15
type input "5"
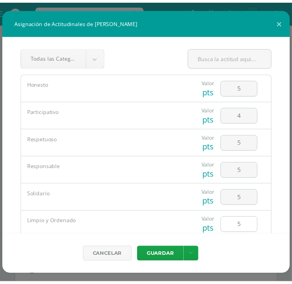
scroll to position [71, 0]
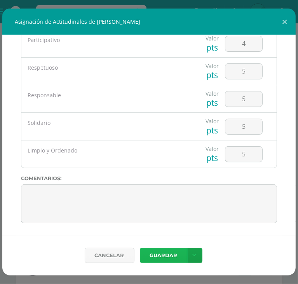
click at [153, 259] on button "Guardar" at bounding box center [163, 254] width 47 height 15
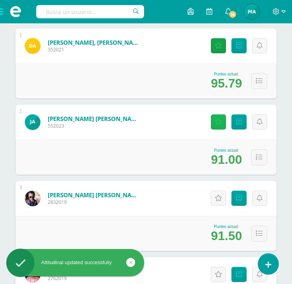
scroll to position [155, 0]
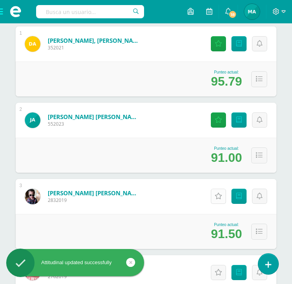
click at [218, 199] on icon at bounding box center [218, 196] width 7 height 7
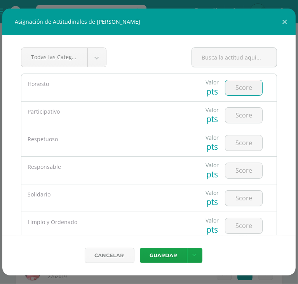
click at [230, 84] on input "number" at bounding box center [243, 87] width 37 height 15
type input "4"
click at [241, 114] on input "number" at bounding box center [243, 115] width 37 height 15
type input "4"
click at [236, 145] on input "number" at bounding box center [243, 142] width 37 height 15
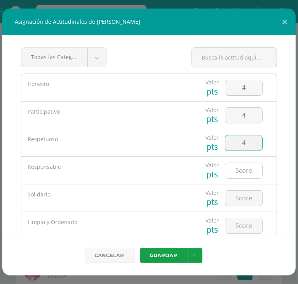
type input "4"
click at [239, 169] on input "number" at bounding box center [243, 170] width 37 height 15
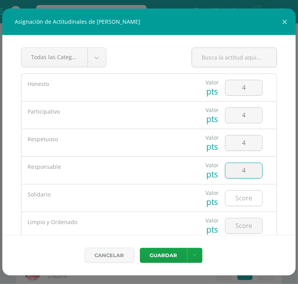
type input "4"
click at [238, 195] on input "number" at bounding box center [243, 197] width 37 height 15
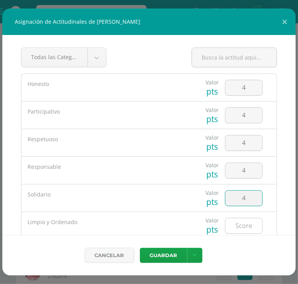
type input "4"
click at [236, 228] on input "number" at bounding box center [243, 225] width 37 height 15
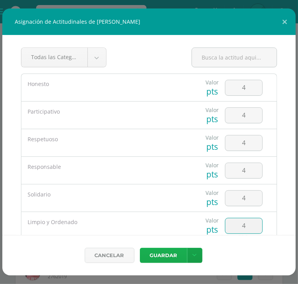
type input "4"
click at [173, 255] on button "Guardar" at bounding box center [163, 254] width 47 height 15
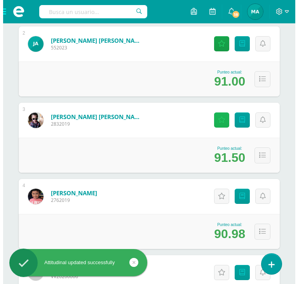
scroll to position [246, 0]
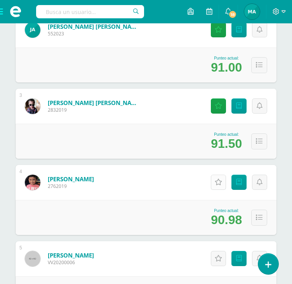
click at [222, 184] on link "Actitudinales" at bounding box center [218, 181] width 15 height 15
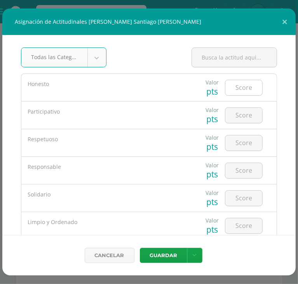
click at [236, 86] on input "number" at bounding box center [243, 87] width 37 height 15
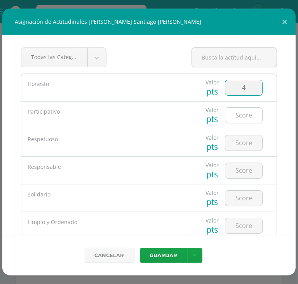
type input "4"
click at [242, 113] on input "number" at bounding box center [243, 115] width 37 height 15
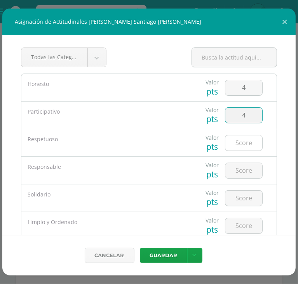
type input "4"
click at [236, 143] on input "number" at bounding box center [243, 142] width 37 height 15
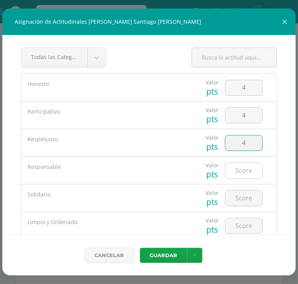
type input "4"
click at [238, 168] on input "number" at bounding box center [243, 170] width 37 height 15
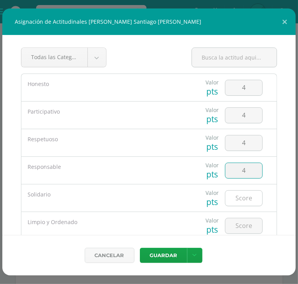
type input "4"
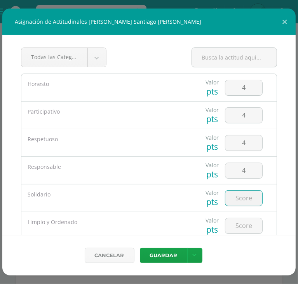
click at [241, 193] on input "number" at bounding box center [243, 197] width 37 height 15
type input "4"
click at [240, 224] on input "number" at bounding box center [243, 225] width 37 height 15
type input "4"
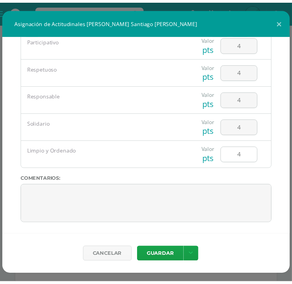
scroll to position [71, 0]
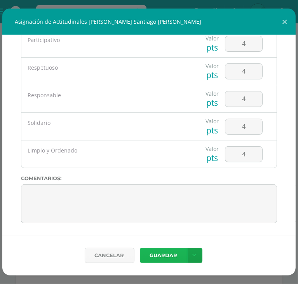
click at [158, 256] on button "Guardar" at bounding box center [163, 254] width 47 height 15
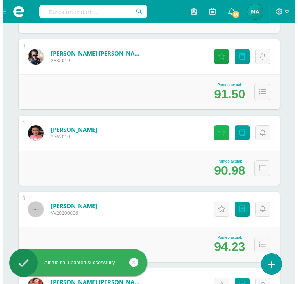
scroll to position [306, 0]
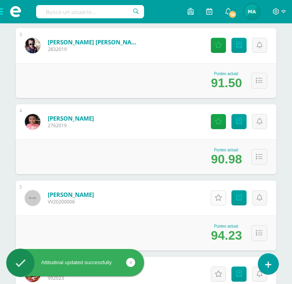
click at [220, 201] on icon at bounding box center [218, 197] width 7 height 7
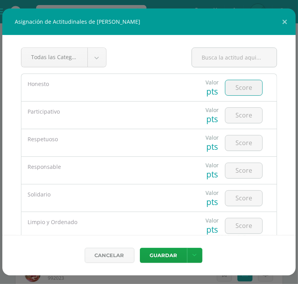
click at [251, 87] on input "number" at bounding box center [243, 87] width 37 height 15
type input "5"
click at [238, 114] on input "number" at bounding box center [243, 115] width 37 height 15
type input "3"
click at [238, 141] on input "number" at bounding box center [243, 142] width 37 height 15
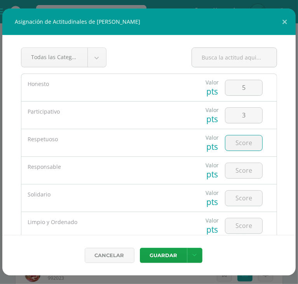
type input "4"
type input "5"
click at [237, 169] on input "number" at bounding box center [243, 170] width 37 height 15
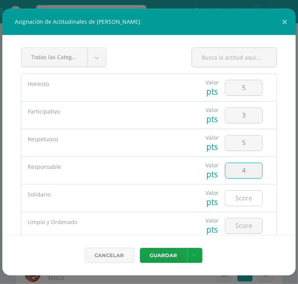
type input "4"
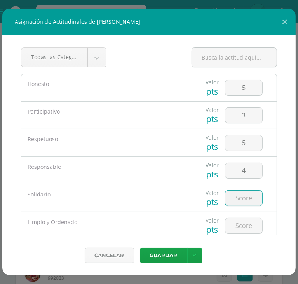
click at [242, 198] on input "number" at bounding box center [243, 197] width 37 height 15
type input "4"
click at [241, 224] on input "number" at bounding box center [243, 225] width 37 height 15
type input "5"
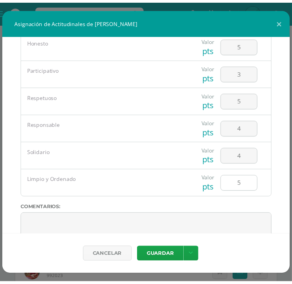
scroll to position [71, 0]
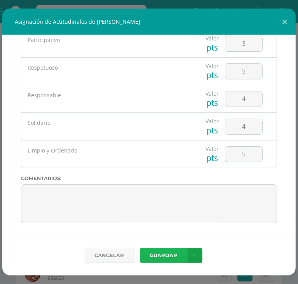
click at [166, 252] on button "Guardar" at bounding box center [163, 254] width 47 height 15
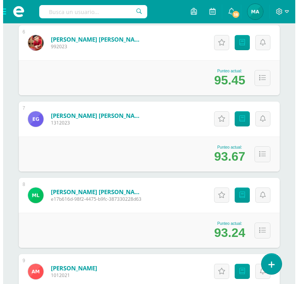
scroll to position [538, 0]
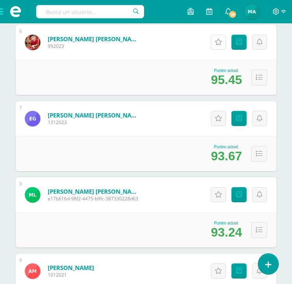
click at [221, 45] on icon at bounding box center [218, 42] width 7 height 7
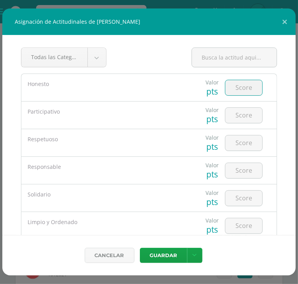
click at [232, 84] on input "number" at bounding box center [243, 87] width 37 height 15
type input "5"
click at [240, 118] on input "number" at bounding box center [243, 115] width 37 height 15
type input "5"
click at [237, 149] on input "number" at bounding box center [243, 142] width 37 height 15
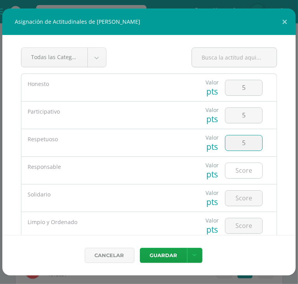
type input "5"
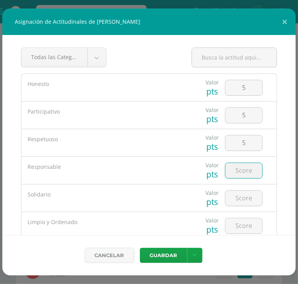
click at [237, 167] on input "number" at bounding box center [243, 170] width 37 height 15
type input "5"
click at [239, 197] on input "number" at bounding box center [243, 197] width 37 height 15
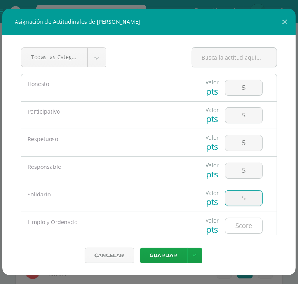
type input "5"
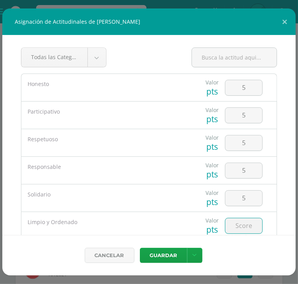
click at [239, 225] on input "number" at bounding box center [243, 225] width 37 height 15
type input "5"
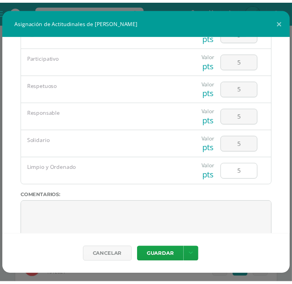
scroll to position [54, 0]
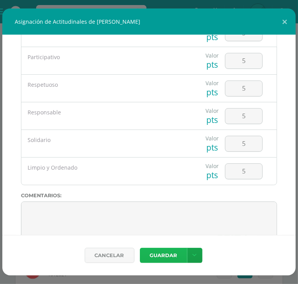
click at [183, 252] on button "Guardar" at bounding box center [163, 254] width 47 height 15
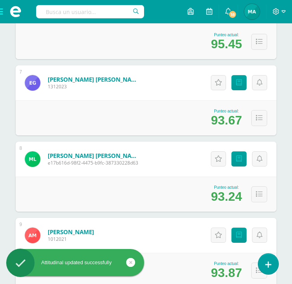
scroll to position [575, 0]
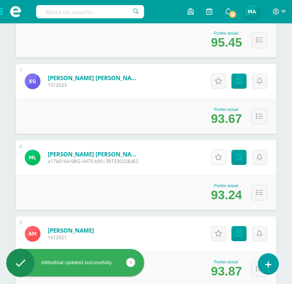
click at [217, 160] on icon at bounding box center [218, 157] width 7 height 7
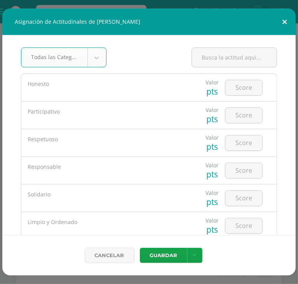
click at [281, 21] on button at bounding box center [285, 22] width 22 height 26
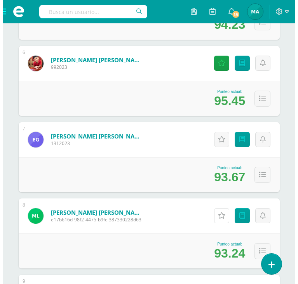
scroll to position [512, 0]
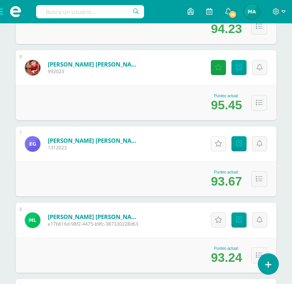
click at [218, 147] on icon at bounding box center [218, 143] width 7 height 7
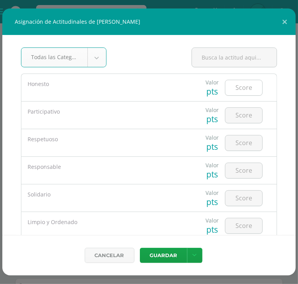
click at [241, 91] on input "number" at bounding box center [243, 87] width 37 height 15
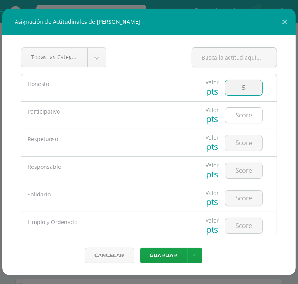
type input "5"
click at [246, 115] on input "number" at bounding box center [243, 115] width 37 height 15
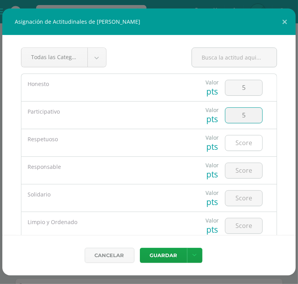
type input "5"
click at [241, 141] on input "number" at bounding box center [243, 142] width 37 height 15
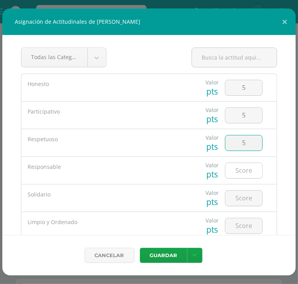
type input "5"
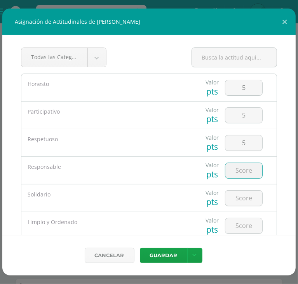
click at [235, 175] on input "number" at bounding box center [243, 170] width 37 height 15
type input "5"
click at [239, 194] on input "number" at bounding box center [243, 197] width 37 height 15
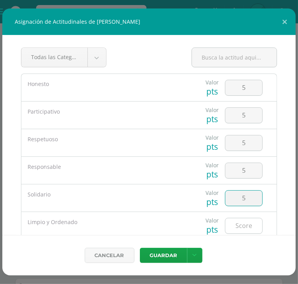
type input "5"
click at [238, 221] on input "number" at bounding box center [243, 225] width 37 height 15
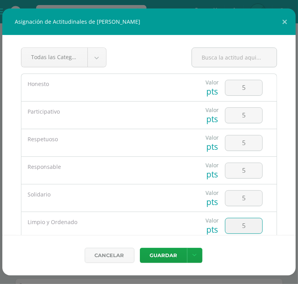
type input "5"
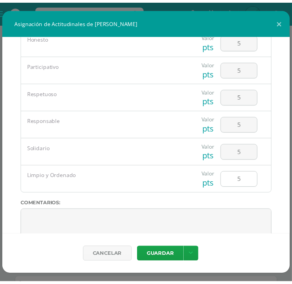
scroll to position [50, 0]
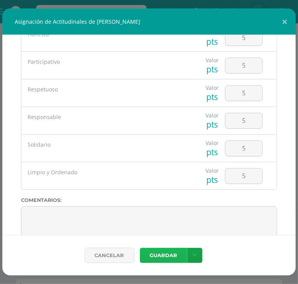
click at [162, 254] on button "Guardar" at bounding box center [163, 254] width 47 height 15
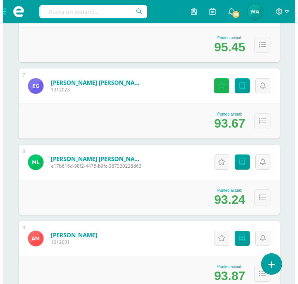
scroll to position [570, 0]
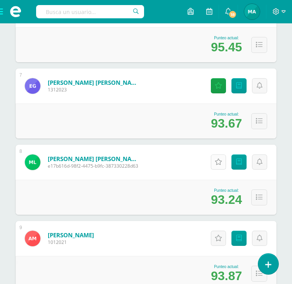
click at [217, 165] on icon at bounding box center [218, 162] width 7 height 7
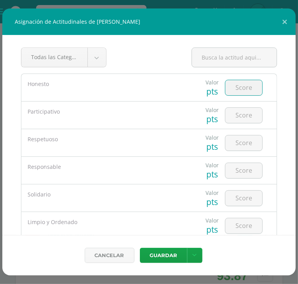
click at [245, 86] on input "number" at bounding box center [243, 87] width 37 height 15
type input "4"
click at [239, 112] on input "4" at bounding box center [243, 115] width 37 height 15
type input "4"
click at [236, 141] on input "number" at bounding box center [243, 142] width 37 height 15
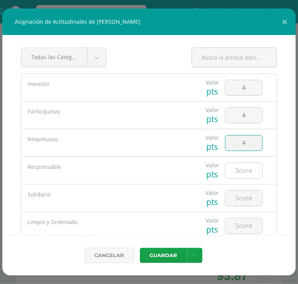
type input "4"
click at [236, 168] on input "number" at bounding box center [243, 170] width 37 height 15
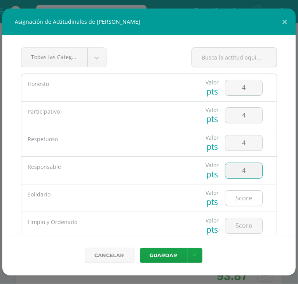
type input "4"
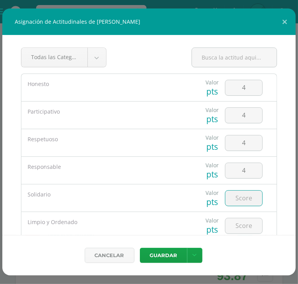
click at [237, 197] on input "number" at bounding box center [243, 197] width 37 height 15
type input "5"
click at [238, 232] on input "number" at bounding box center [243, 225] width 37 height 15
type input "5"
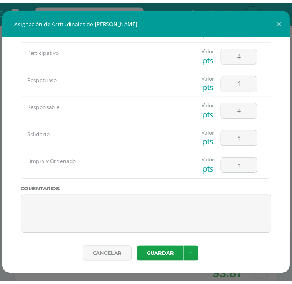
scroll to position [61, 0]
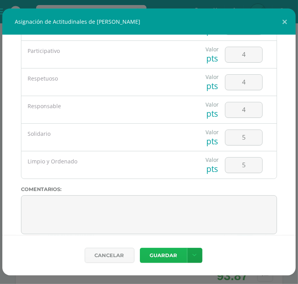
click at [162, 254] on button "Guardar" at bounding box center [163, 254] width 47 height 15
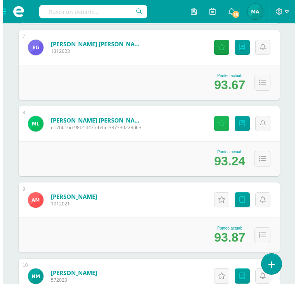
scroll to position [610, 0]
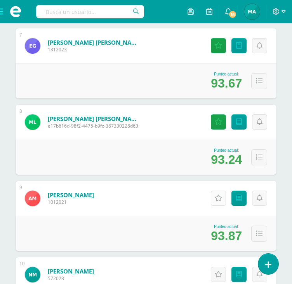
click at [217, 201] on icon at bounding box center [218, 198] width 7 height 7
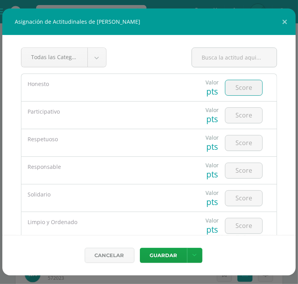
click at [233, 89] on input "number" at bounding box center [243, 87] width 37 height 15
type input "4"
click at [241, 110] on input "number" at bounding box center [243, 115] width 37 height 15
type input "3"
click at [245, 147] on input "number" at bounding box center [243, 142] width 37 height 15
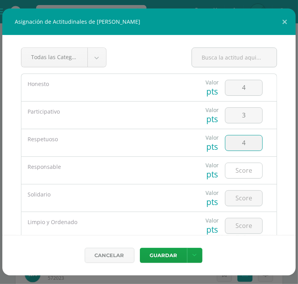
type input "4"
click at [244, 167] on input "number" at bounding box center [243, 170] width 37 height 15
type input "4"
click at [239, 207] on div at bounding box center [244, 197] width 44 height 27
click at [239, 204] on input "number" at bounding box center [243, 197] width 37 height 15
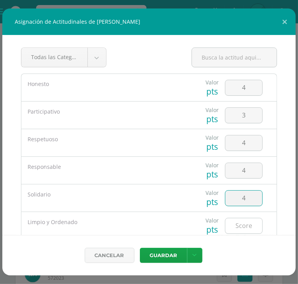
type input "4"
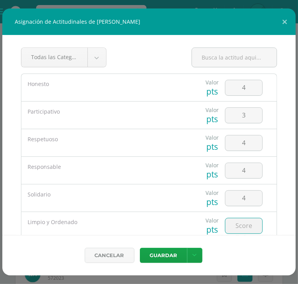
click at [236, 229] on input "number" at bounding box center [243, 225] width 37 height 15
type input "4"
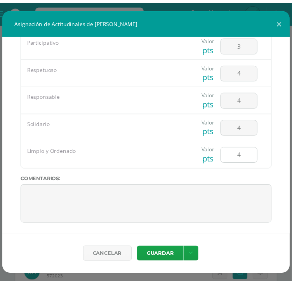
scroll to position [71, 0]
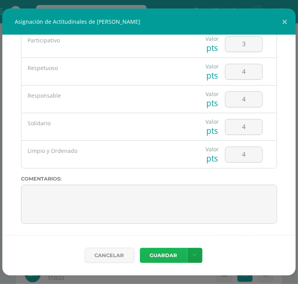
click at [157, 257] on button "Guardar" at bounding box center [163, 254] width 47 height 15
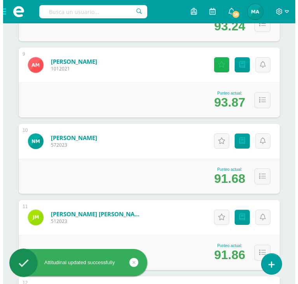
scroll to position [744, 0]
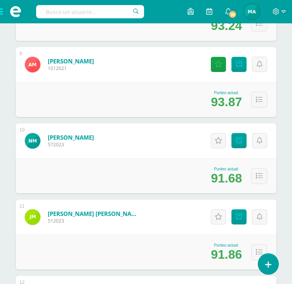
click at [216, 155] on div "Actitudinales Punteos" at bounding box center [237, 140] width 77 height 35
click at [218, 144] on icon at bounding box center [218, 140] width 7 height 7
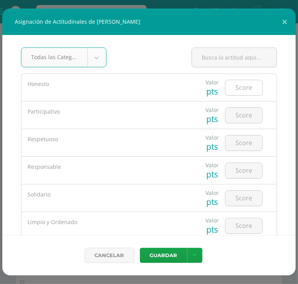
click at [226, 88] on input "number" at bounding box center [243, 87] width 37 height 15
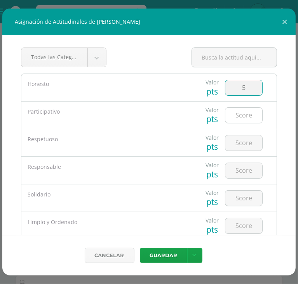
type input "5"
click at [242, 119] on input "number" at bounding box center [243, 115] width 37 height 15
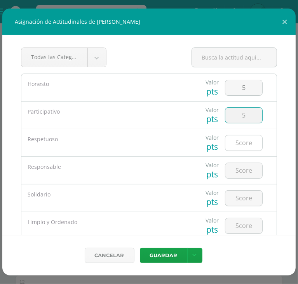
type input "5"
click at [235, 144] on input "number" at bounding box center [243, 142] width 37 height 15
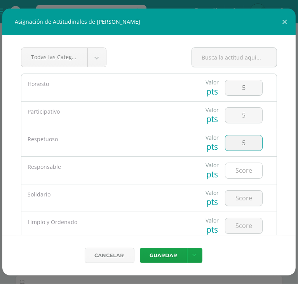
type input "5"
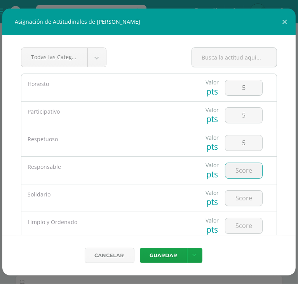
click at [237, 164] on input "number" at bounding box center [243, 170] width 37 height 15
type input "5"
click at [238, 202] on input "number" at bounding box center [243, 197] width 37 height 15
type input "5"
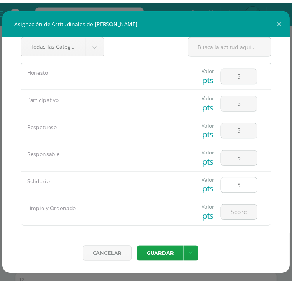
scroll to position [23, 0]
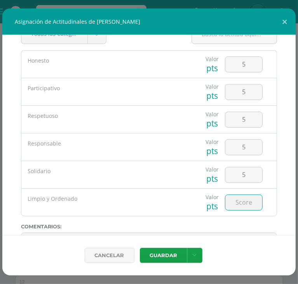
click at [240, 198] on input "number" at bounding box center [243, 202] width 37 height 15
type input "5"
click at [172, 254] on button "Guardar" at bounding box center [163, 254] width 47 height 15
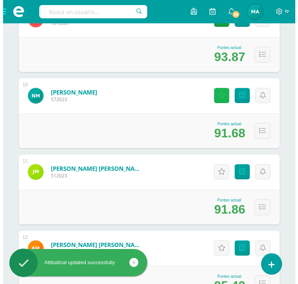
scroll to position [789, 0]
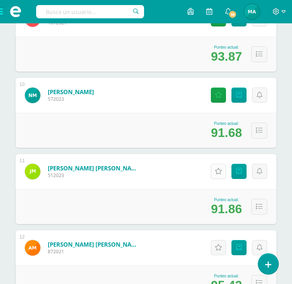
click at [215, 174] on icon at bounding box center [218, 171] width 7 height 7
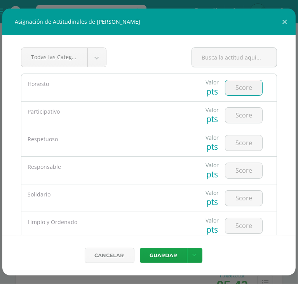
click at [235, 87] on input "number" at bounding box center [243, 87] width 37 height 15
type input "6"
type input "5"
click at [239, 114] on input "number" at bounding box center [243, 115] width 37 height 15
type input "4"
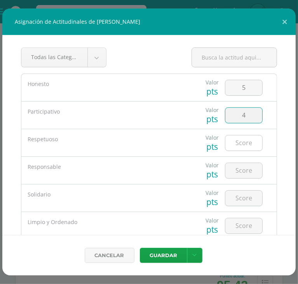
click at [238, 143] on input "number" at bounding box center [243, 142] width 37 height 15
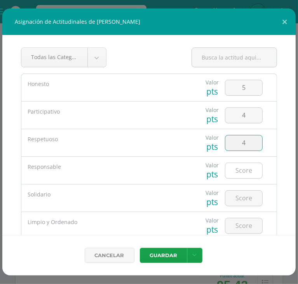
type input "4"
click at [235, 176] on input "number" at bounding box center [243, 170] width 37 height 15
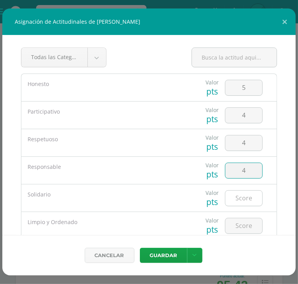
type input "4"
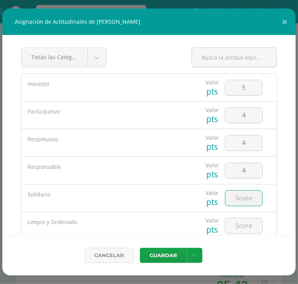
click at [237, 199] on input "number" at bounding box center [243, 197] width 37 height 15
type input "5"
click at [239, 221] on input "number" at bounding box center [243, 225] width 37 height 15
type input "5"
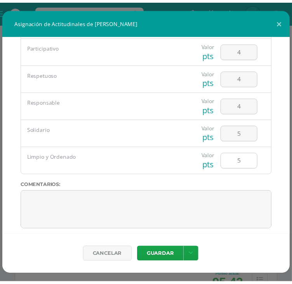
scroll to position [65, 0]
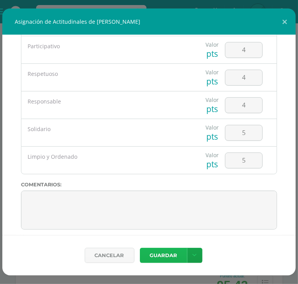
click at [163, 256] on button "Guardar" at bounding box center [163, 254] width 47 height 15
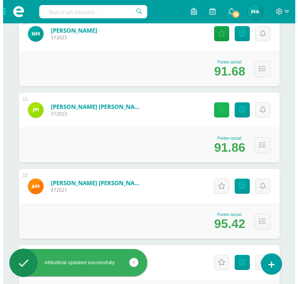
scroll to position [851, 0]
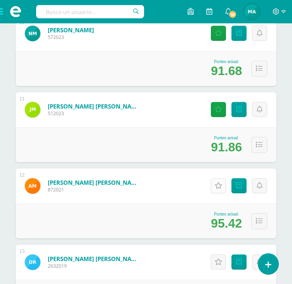
click at [221, 189] on icon at bounding box center [218, 185] width 7 height 7
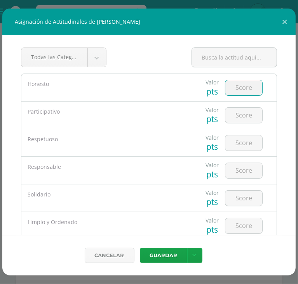
click at [238, 84] on input "number" at bounding box center [243, 87] width 37 height 15
type input "4"
click at [244, 113] on input "number" at bounding box center [243, 115] width 37 height 15
type input "4"
click at [233, 152] on div at bounding box center [244, 142] width 44 height 27
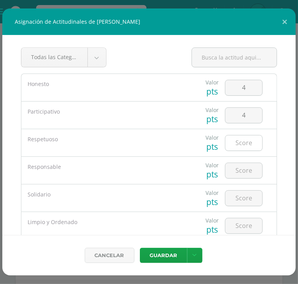
click at [235, 147] on input "number" at bounding box center [243, 142] width 37 height 15
type input "4"
click at [237, 174] on input "number" at bounding box center [243, 170] width 37 height 15
type input "4"
click at [237, 195] on input "number" at bounding box center [243, 197] width 37 height 15
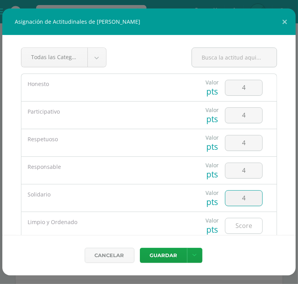
type input "4"
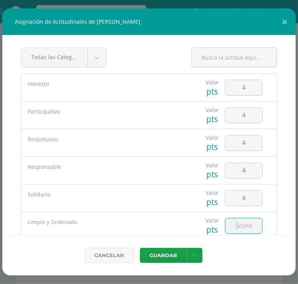
click at [239, 230] on input "number" at bounding box center [243, 225] width 37 height 15
type input "4"
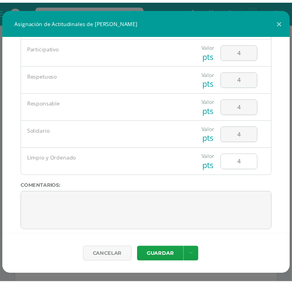
scroll to position [71, 0]
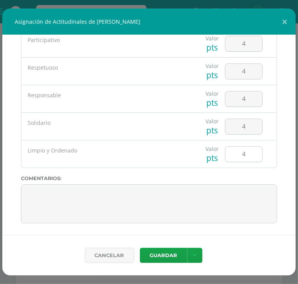
click at [244, 155] on input "4" at bounding box center [243, 153] width 37 height 15
type input "5"
type input "4"
click at [177, 258] on button "Guardar" at bounding box center [163, 254] width 47 height 15
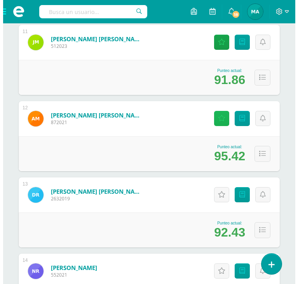
scroll to position [919, 0]
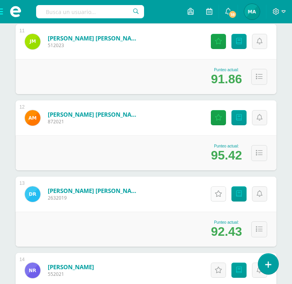
click at [224, 201] on link "Actitudinales" at bounding box center [218, 193] width 15 height 15
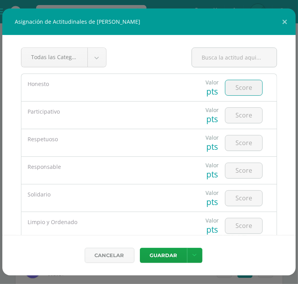
click at [247, 84] on input "number" at bounding box center [243, 87] width 37 height 15
type input "5"
click at [244, 116] on input "number" at bounding box center [243, 115] width 37 height 15
type input "5"
click at [238, 140] on input "number" at bounding box center [243, 142] width 37 height 15
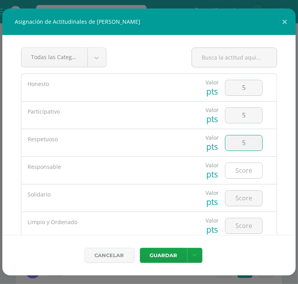
type input "5"
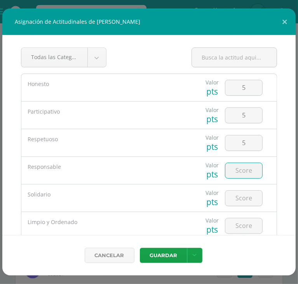
click at [239, 173] on input "number" at bounding box center [243, 170] width 37 height 15
type input "5"
click at [238, 203] on input "number" at bounding box center [243, 197] width 37 height 15
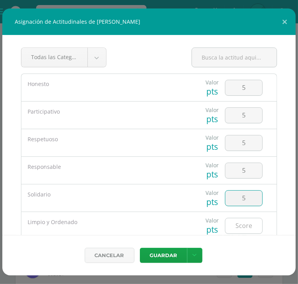
type input "5"
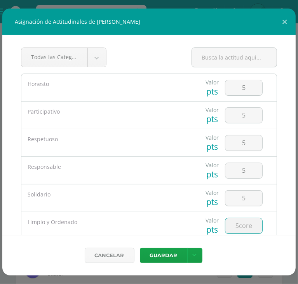
click at [239, 223] on input "number" at bounding box center [243, 225] width 37 height 15
type input "5"
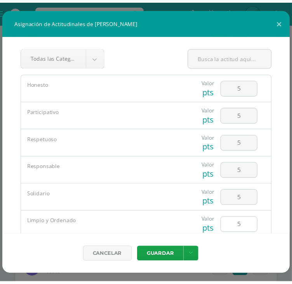
scroll to position [61, 0]
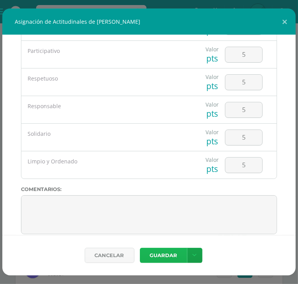
click at [169, 251] on button "Guardar" at bounding box center [163, 254] width 47 height 15
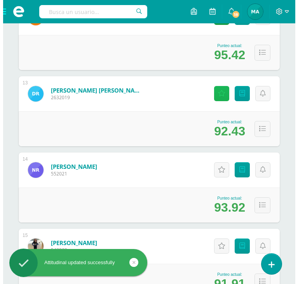
scroll to position [1021, 0]
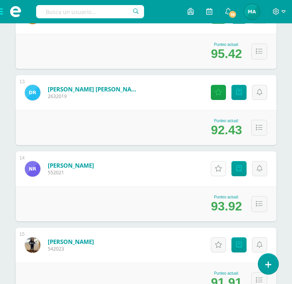
click at [214, 171] on link "Actitudinales" at bounding box center [218, 168] width 15 height 15
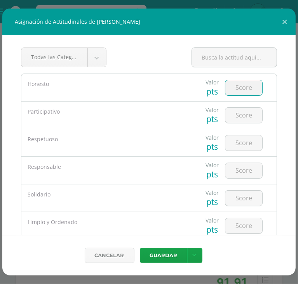
click at [230, 89] on input "number" at bounding box center [243, 87] width 37 height 15
type input "5"
click at [249, 121] on input "number" at bounding box center [243, 115] width 37 height 15
type input "5"
click at [241, 147] on input "5" at bounding box center [243, 142] width 37 height 15
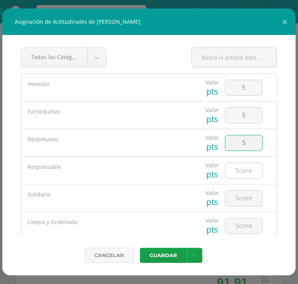
type input "5"
click at [241, 168] on input "number" at bounding box center [243, 170] width 37 height 15
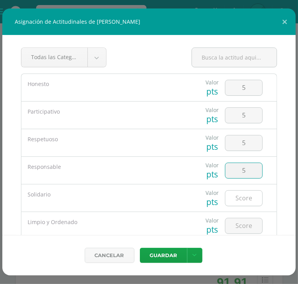
type input "5"
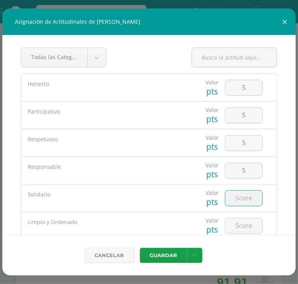
click at [240, 194] on input "number" at bounding box center [243, 197] width 37 height 15
type input "5"
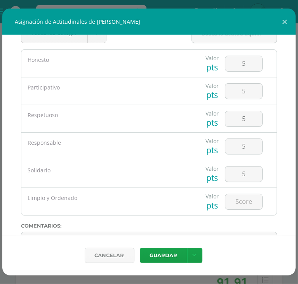
scroll to position [24, 0]
click at [238, 201] on input "number" at bounding box center [243, 200] width 37 height 15
type input "5"
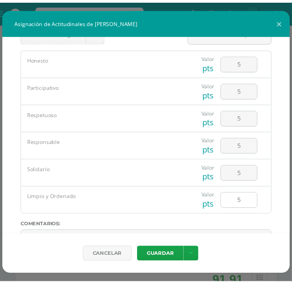
scroll to position [71, 0]
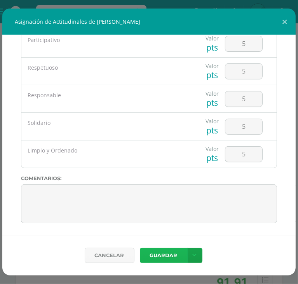
click at [169, 254] on button "Guardar" at bounding box center [163, 254] width 47 height 15
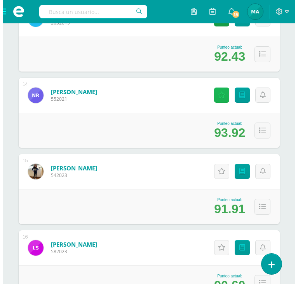
scroll to position [1095, 0]
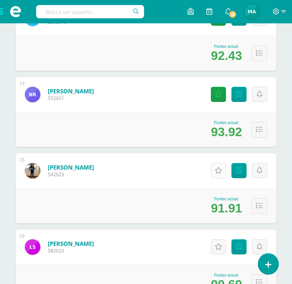
click at [218, 178] on link "Actitudinales" at bounding box center [218, 170] width 15 height 15
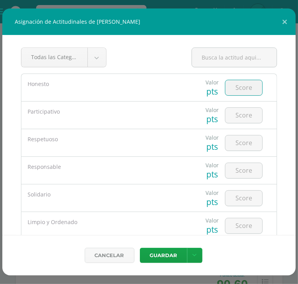
click at [235, 88] on input "number" at bounding box center [243, 87] width 37 height 15
type input "4"
click at [238, 108] on input "number" at bounding box center [243, 115] width 37 height 15
type input "4"
click at [236, 148] on input "number" at bounding box center [243, 142] width 37 height 15
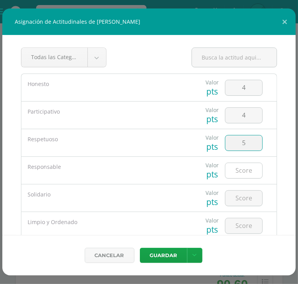
type input "5"
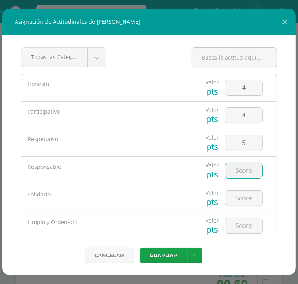
click at [240, 165] on input "number" at bounding box center [243, 170] width 37 height 15
type input "5"
click at [241, 192] on input "number" at bounding box center [243, 197] width 37 height 15
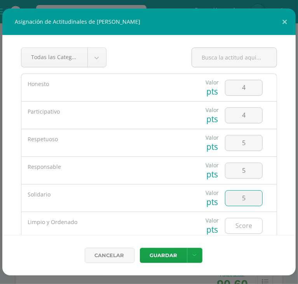
type input "5"
click at [242, 221] on input "5" at bounding box center [243, 225] width 37 height 15
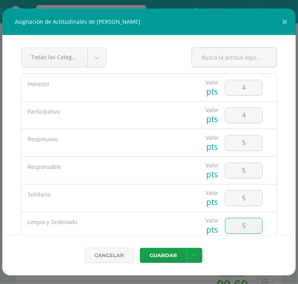
type input "5"
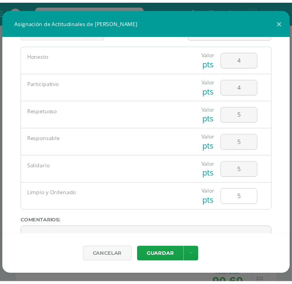
scroll to position [71, 0]
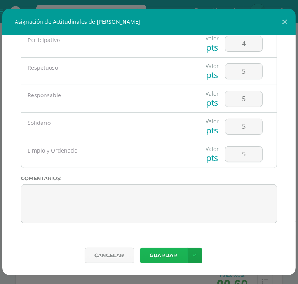
click at [152, 257] on button "Guardar" at bounding box center [163, 254] width 47 height 15
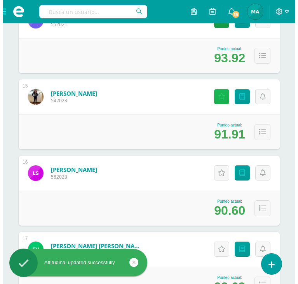
scroll to position [1173, 0]
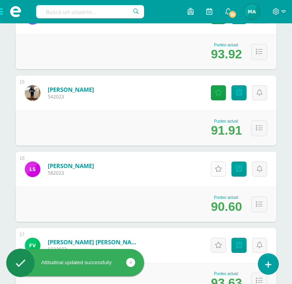
click at [219, 172] on icon at bounding box center [218, 169] width 7 height 7
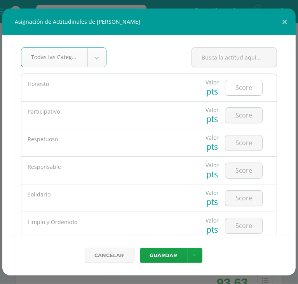
click at [244, 84] on input "number" at bounding box center [243, 87] width 37 height 15
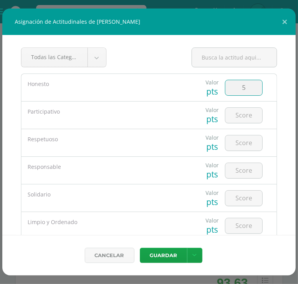
click at [244, 87] on input "5" at bounding box center [243, 87] width 37 height 15
type input "5"
click at [244, 117] on input "number" at bounding box center [243, 115] width 37 height 15
type input "4"
click at [245, 140] on input "number" at bounding box center [243, 142] width 37 height 15
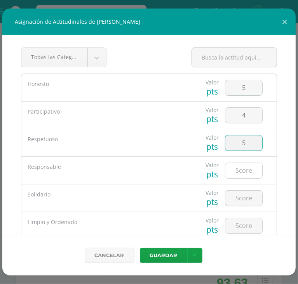
type input "5"
click at [241, 170] on input "5" at bounding box center [243, 170] width 37 height 15
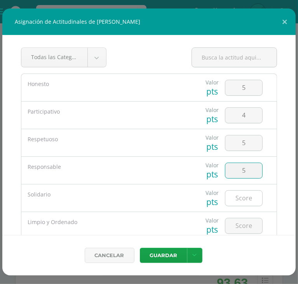
type input "5"
click at [239, 200] on input "5" at bounding box center [243, 197] width 37 height 15
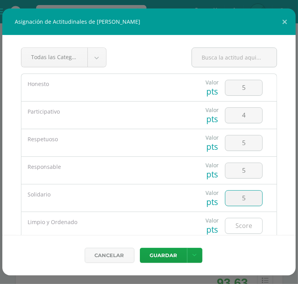
type input "5"
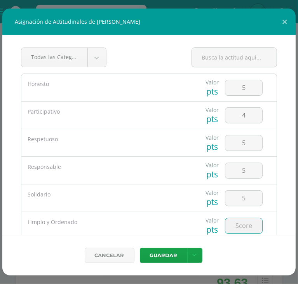
click at [239, 218] on input "number" at bounding box center [243, 225] width 37 height 15
type input "5"
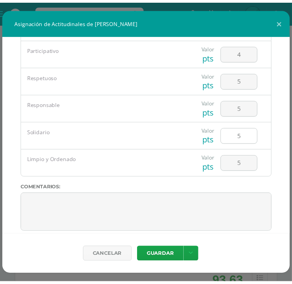
scroll to position [64, 0]
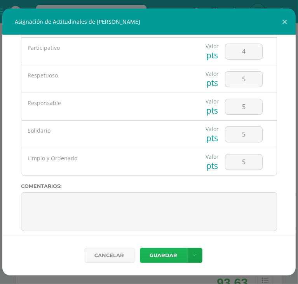
click at [175, 252] on button "Guardar" at bounding box center [163, 254] width 47 height 15
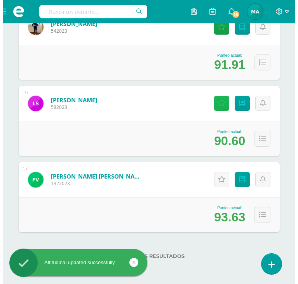
scroll to position [1244, 0]
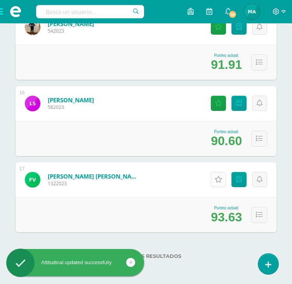
click at [221, 178] on icon at bounding box center [218, 179] width 7 height 7
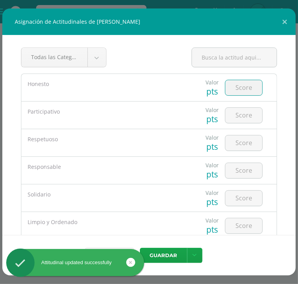
click at [253, 91] on input "number" at bounding box center [243, 87] width 37 height 15
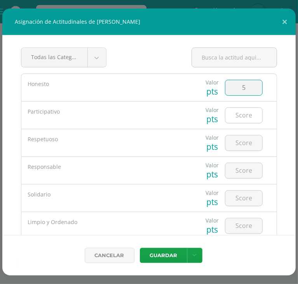
type input "5"
click at [242, 117] on input "number" at bounding box center [243, 115] width 37 height 15
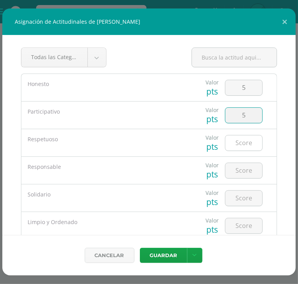
type input "5"
click at [239, 138] on input "number" at bounding box center [243, 142] width 37 height 15
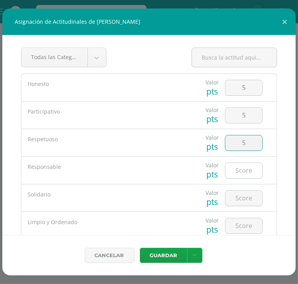
type input "5"
click at [242, 173] on input "number" at bounding box center [243, 170] width 37 height 15
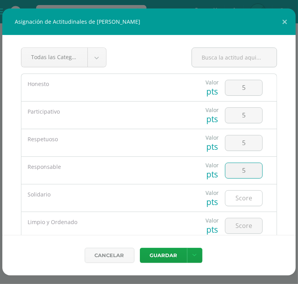
type input "5"
click at [241, 201] on input "number" at bounding box center [243, 197] width 37 height 15
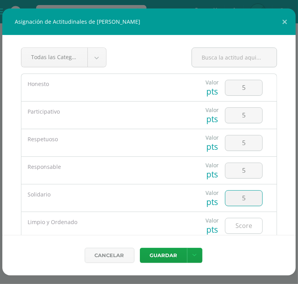
type input "5"
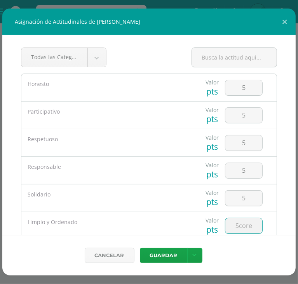
click at [234, 225] on input "number" at bounding box center [243, 225] width 37 height 15
type input "5"
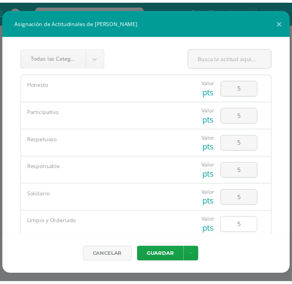
scroll to position [71, 0]
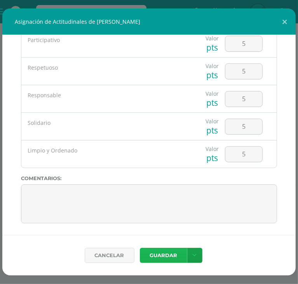
click at [185, 249] on button "Guardar" at bounding box center [163, 254] width 47 height 15
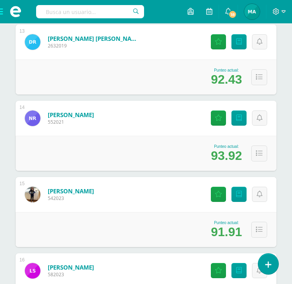
scroll to position [1244, 0]
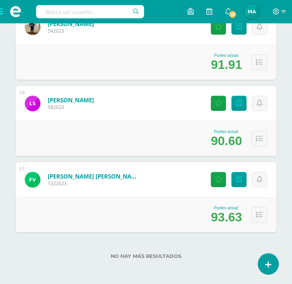
click at [3, 12] on span at bounding box center [15, 11] width 31 height 23
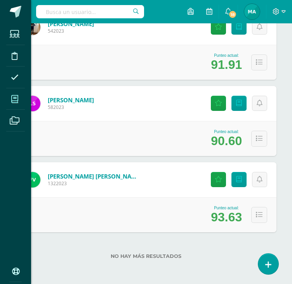
click at [19, 97] on span at bounding box center [14, 98] width 17 height 17
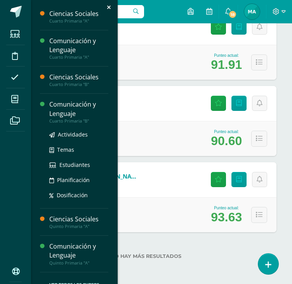
click at [71, 114] on div "Comunicación y Lenguaje" at bounding box center [78, 109] width 59 height 18
